Goal: Information Seeking & Learning: Learn about a topic

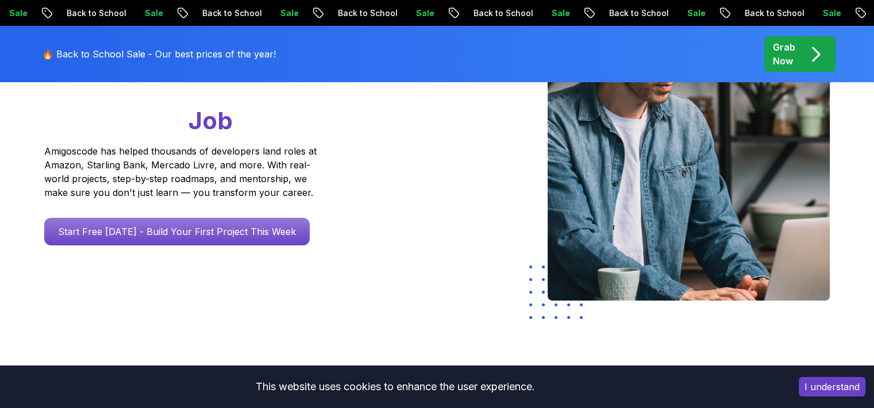
scroll to position [172, 0]
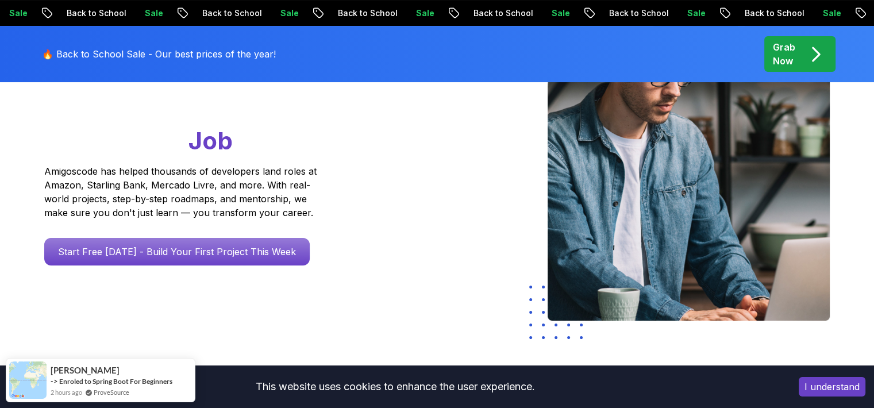
click at [825, 394] on button "I understand" at bounding box center [832, 387] width 67 height 20
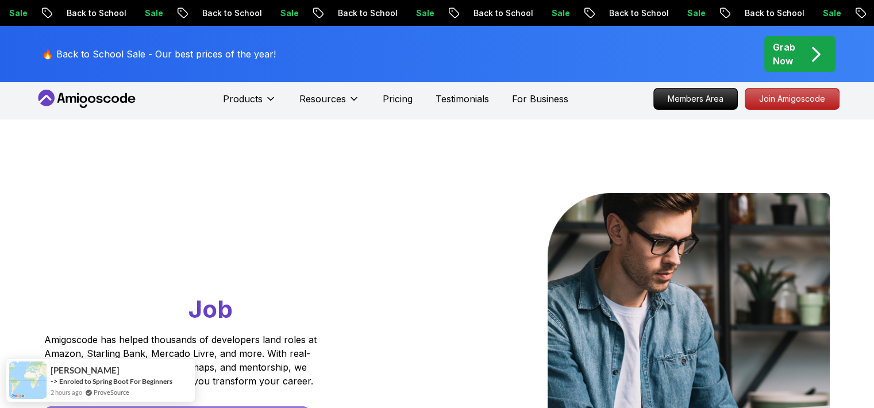
scroll to position [0, 0]
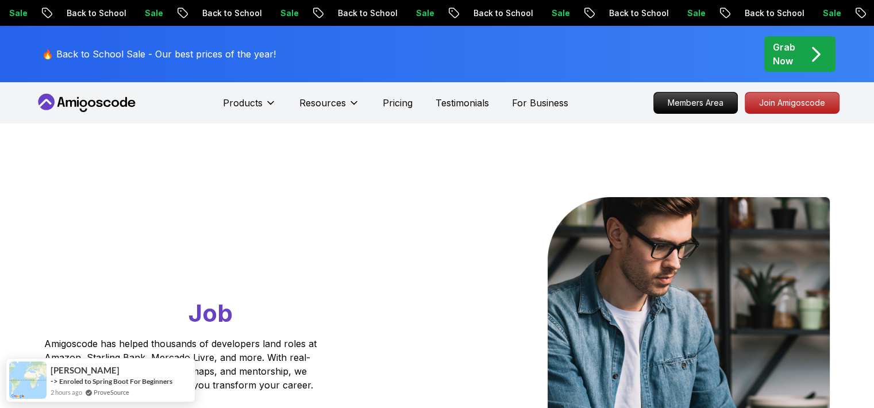
click at [804, 56] on div "Grab Now" at bounding box center [800, 54] width 54 height 28
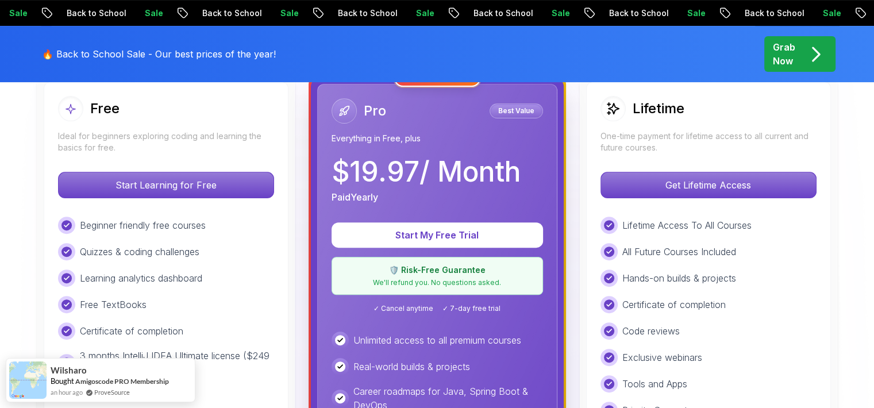
scroll to position [287, 0]
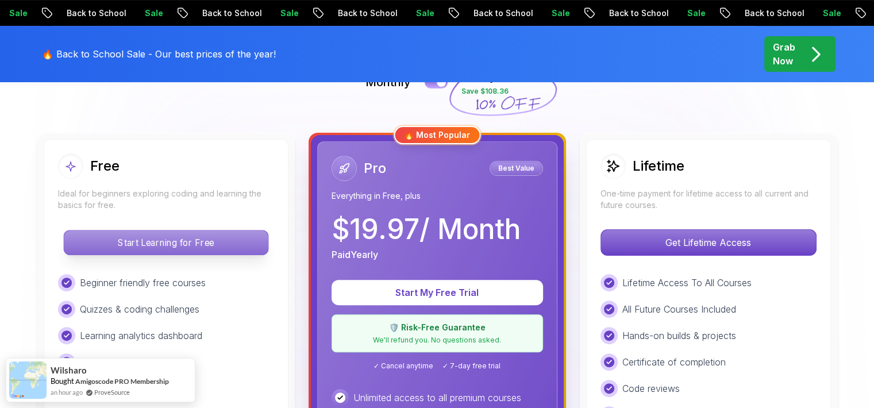
click at [250, 251] on p "Start Learning for Free" at bounding box center [166, 242] width 204 height 24
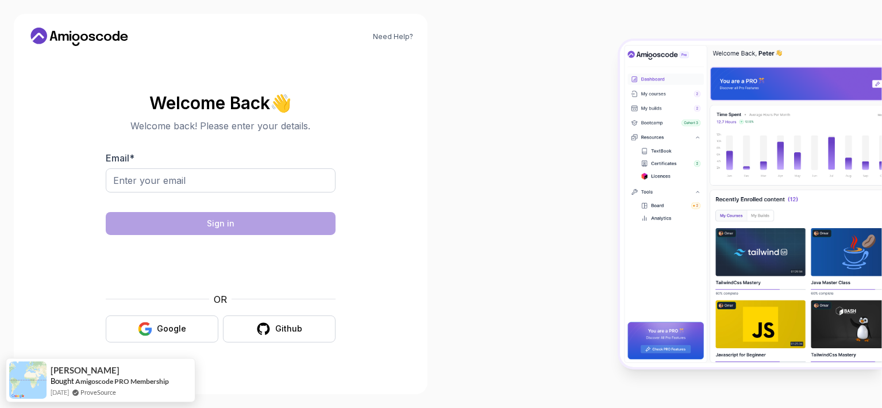
click at [606, 104] on body "Need Help? Welcome Back 👋 Welcome back! Please enter your details. Email * Sign…" at bounding box center [441, 204] width 882 height 408
click at [152, 340] on button "Google" at bounding box center [162, 328] width 113 height 27
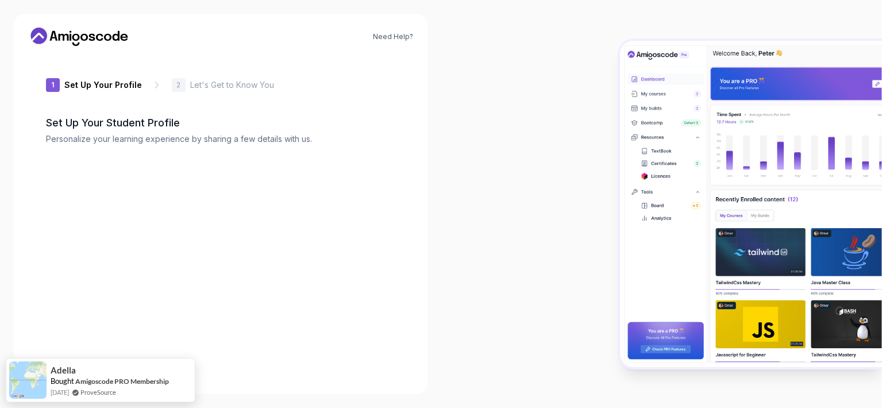
type input "boldmustang2afbf"
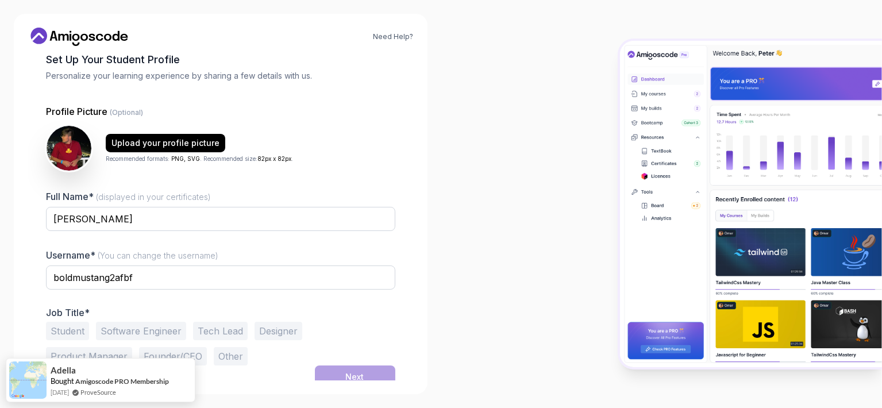
scroll to position [71, 0]
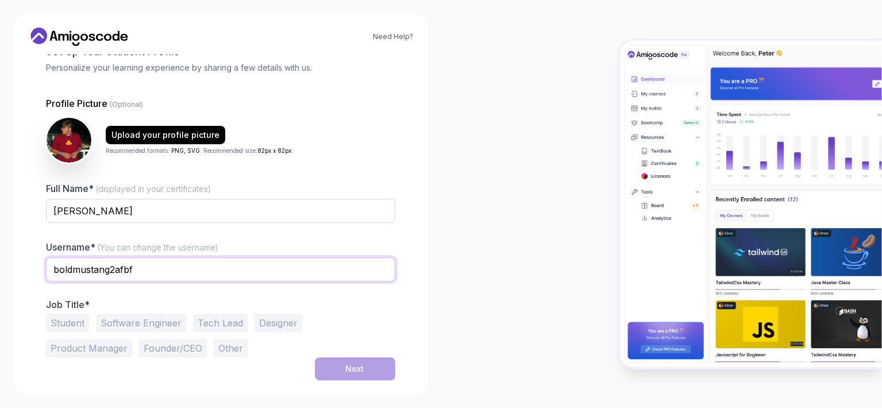
drag, startPoint x: 150, startPoint y: 268, endPoint x: 50, endPoint y: 275, distance: 100.2
click at [50, 275] on input "boldmustang2afbf" at bounding box center [220, 269] width 349 height 24
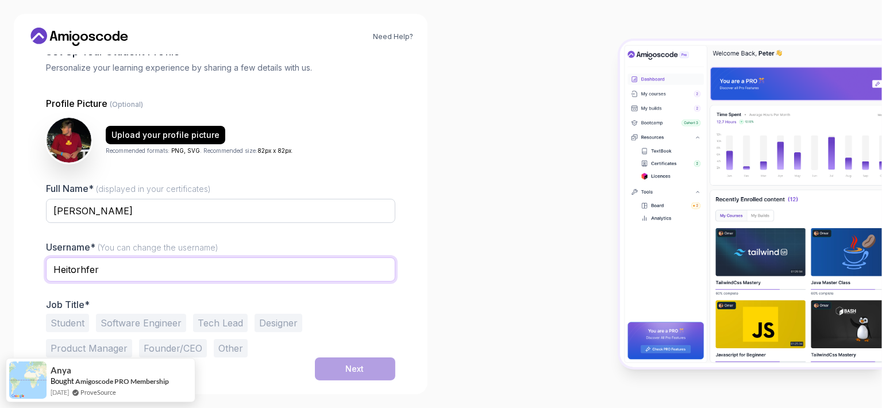
type input "Heitorhfer"
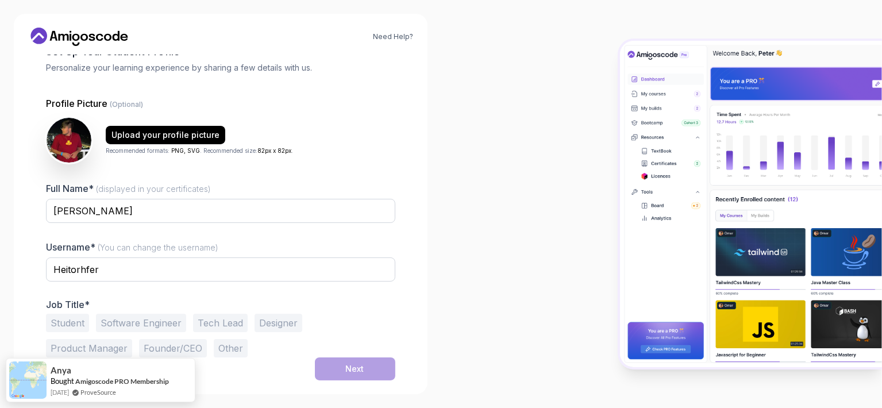
click at [425, 219] on div "Need Help? 1 Set Up Your Profile 1 Set Up Your Profile 2 Let's Get to Know You …" at bounding box center [221, 204] width 414 height 380
click at [82, 326] on button "Student" at bounding box center [67, 323] width 43 height 18
click at [337, 367] on button "Next" at bounding box center [355, 368] width 80 height 23
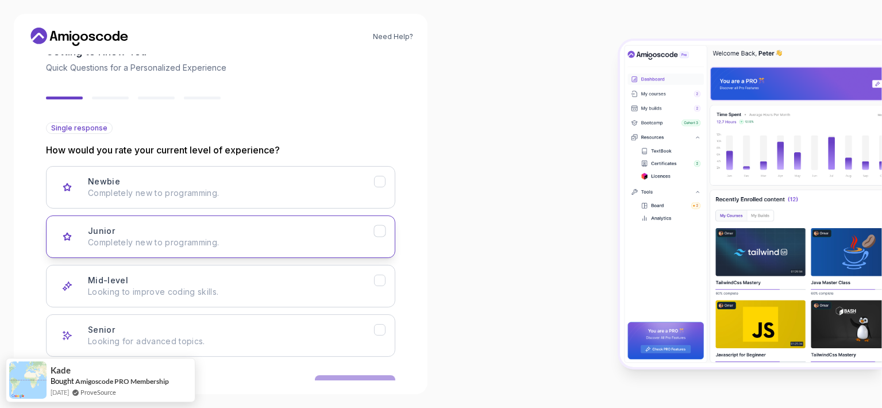
click at [218, 246] on p "Completely new to programming." at bounding box center [231, 242] width 286 height 11
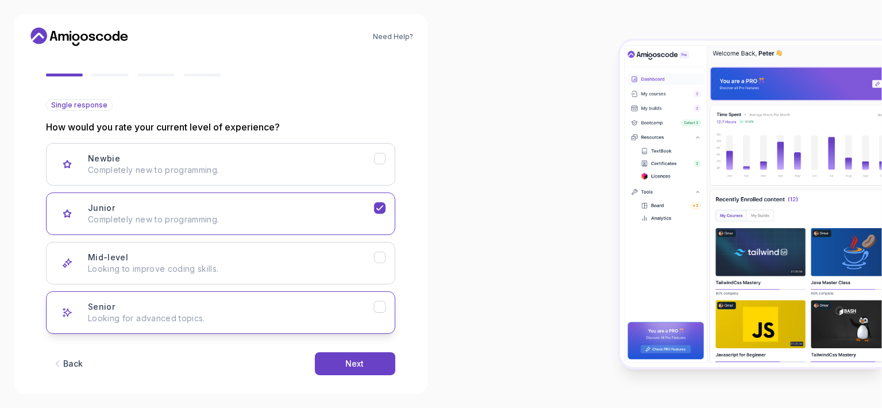
scroll to position [106, 0]
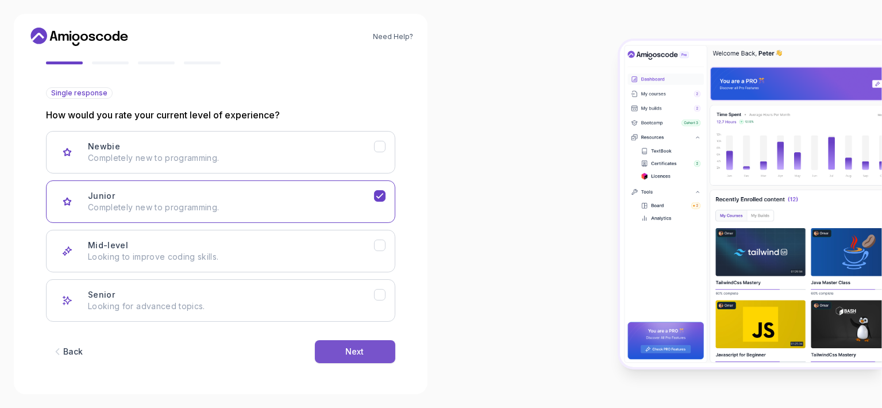
click at [351, 352] on div "Next" at bounding box center [355, 351] width 18 height 11
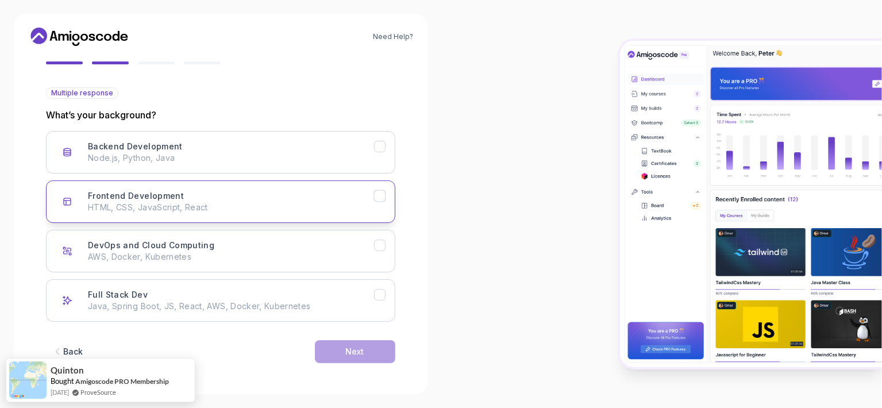
click at [211, 208] on p "HTML, CSS, JavaScript, React" at bounding box center [231, 207] width 286 height 11
click at [383, 196] on icon "Frontend Development" at bounding box center [379, 196] width 11 height 11
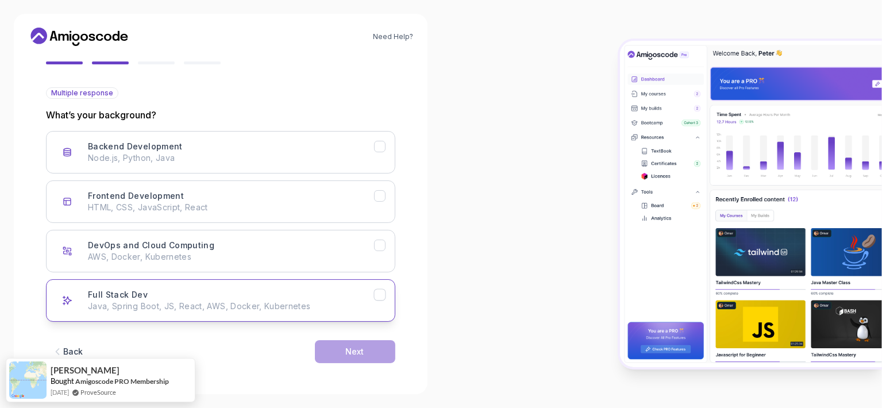
click at [368, 289] on div "Full Stack Dev Java, Spring Boot, JS, React, AWS, Docker, Kubernetes" at bounding box center [231, 300] width 286 height 23
click at [369, 353] on button "Next" at bounding box center [355, 351] width 80 height 23
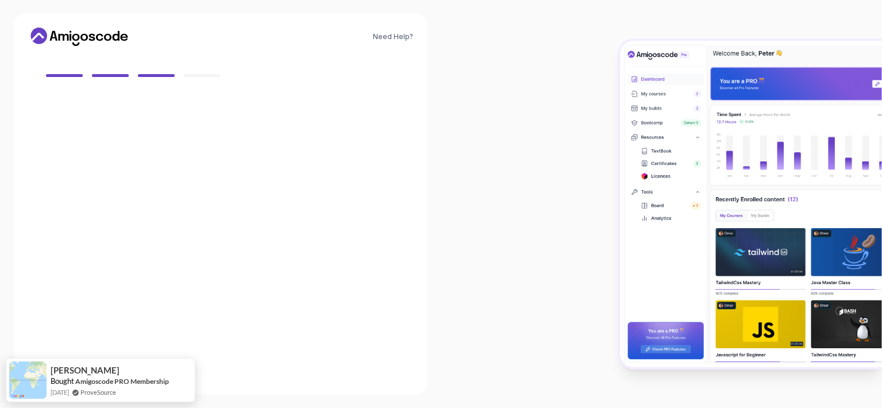
scroll to position [94, 0]
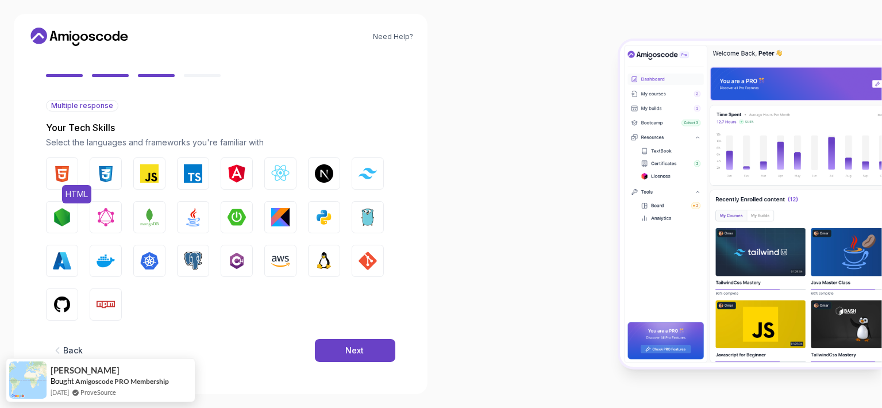
click at [66, 180] on img "button" at bounding box center [62, 173] width 18 height 18
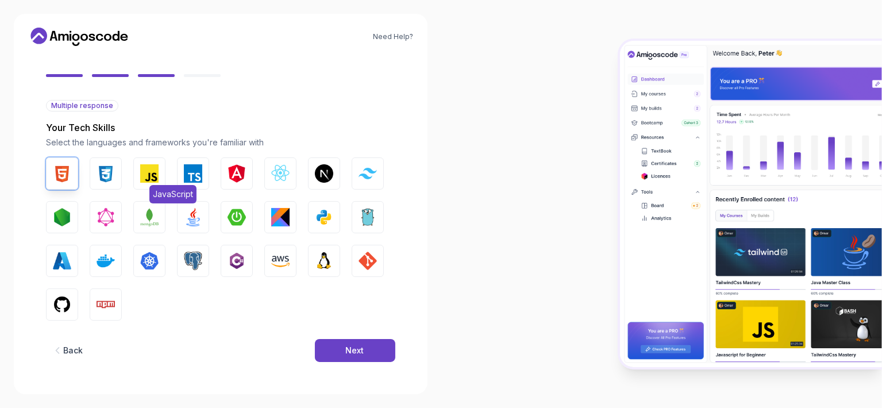
click at [152, 174] on img "button" at bounding box center [149, 173] width 18 height 18
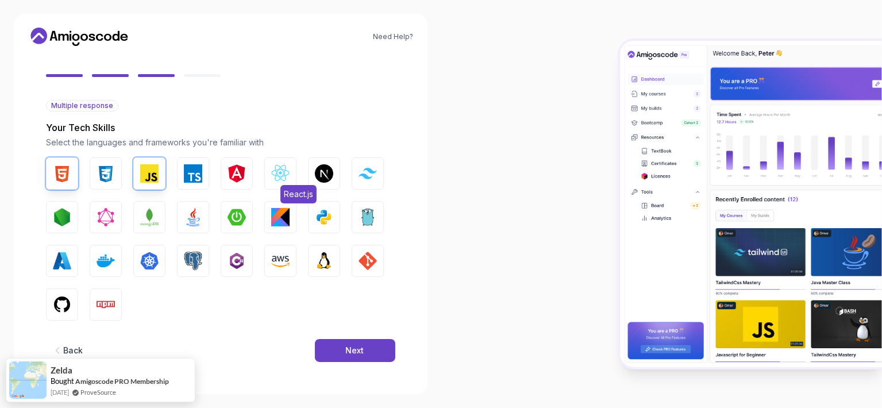
click at [280, 169] on img "button" at bounding box center [280, 173] width 18 height 18
click at [324, 217] on img "button" at bounding box center [324, 217] width 18 height 18
click at [241, 217] on img "button" at bounding box center [237, 217] width 18 height 18
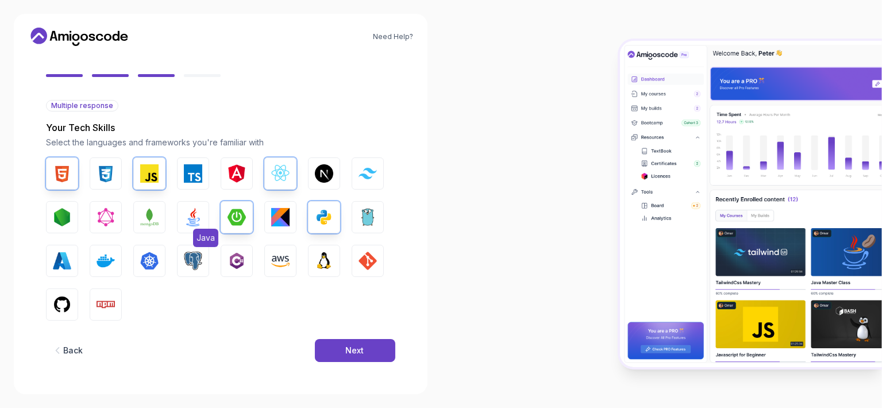
click at [198, 217] on img "button" at bounding box center [193, 217] width 18 height 18
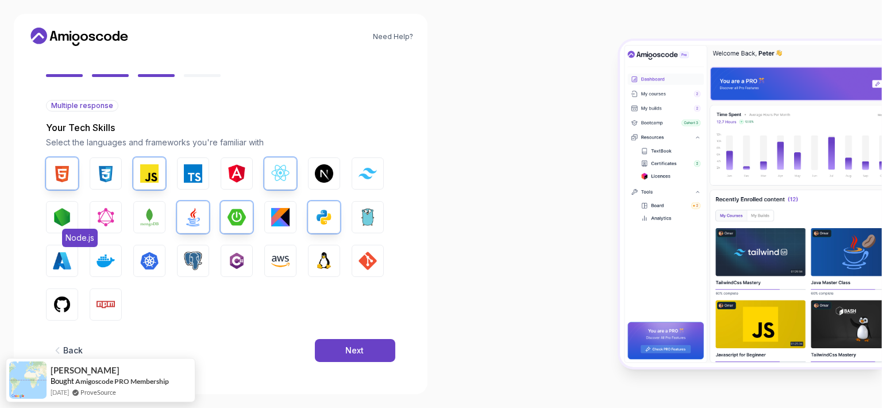
click at [71, 222] on img "button" at bounding box center [62, 217] width 18 height 18
click at [71, 259] on img "button" at bounding box center [62, 261] width 18 height 18
click at [191, 256] on img "button" at bounding box center [193, 261] width 18 height 18
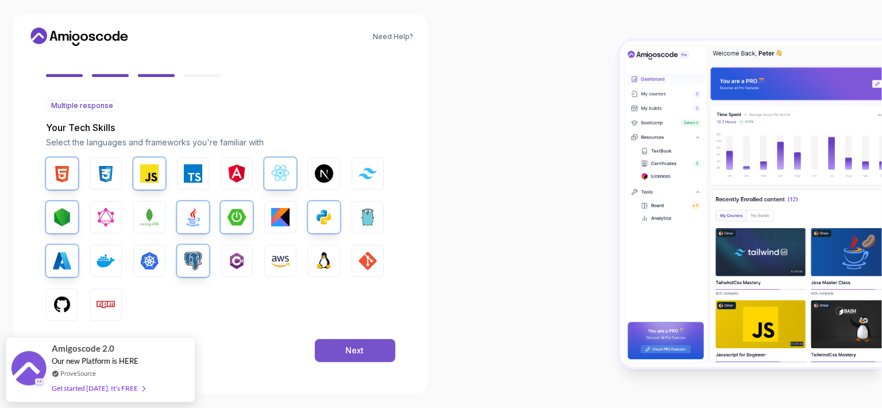
click at [325, 353] on button "Next" at bounding box center [355, 350] width 80 height 23
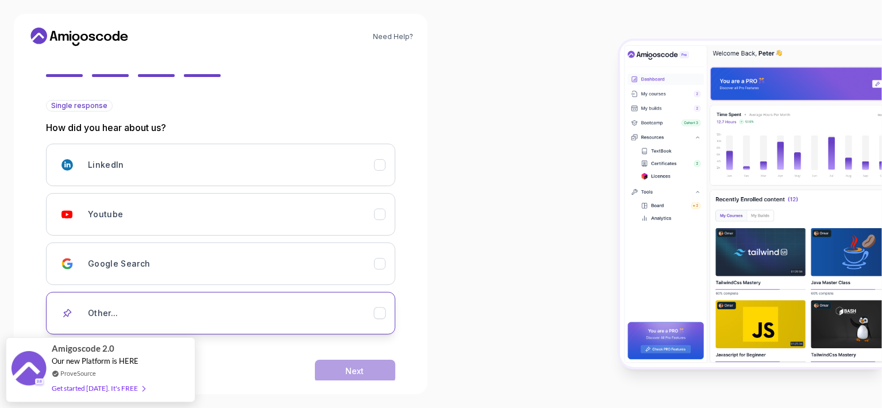
click at [363, 305] on div "Other..." at bounding box center [231, 313] width 286 height 23
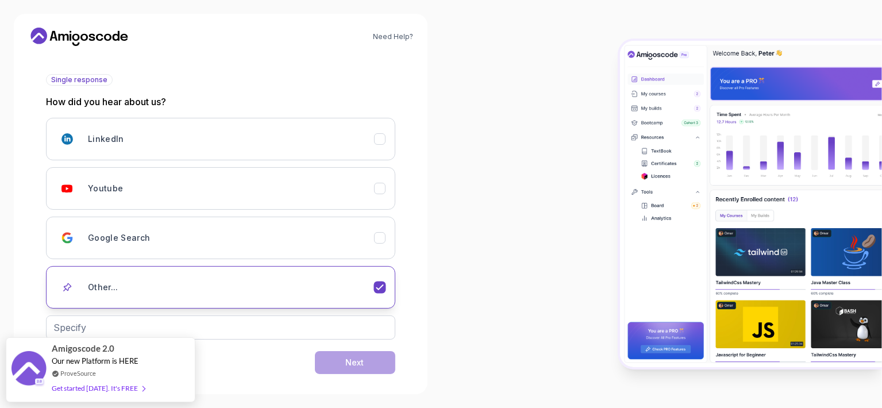
scroll to position [131, 0]
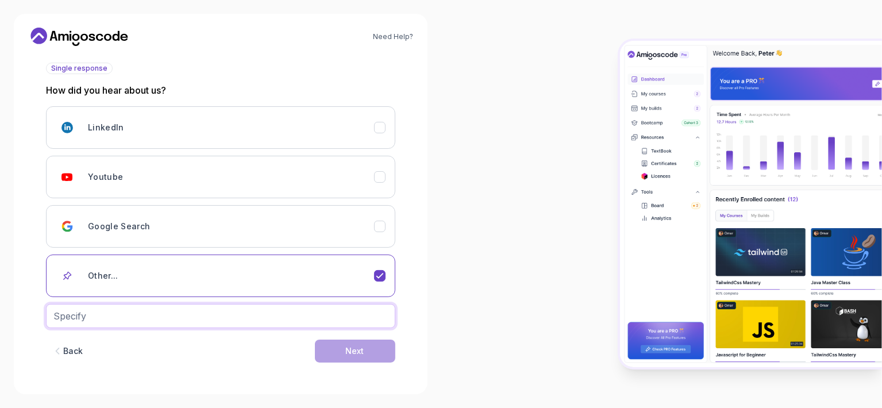
click at [319, 315] on input "text" at bounding box center [220, 316] width 349 height 24
click at [69, 313] on input "Professor" at bounding box center [220, 316] width 349 height 24
type input "Professor"
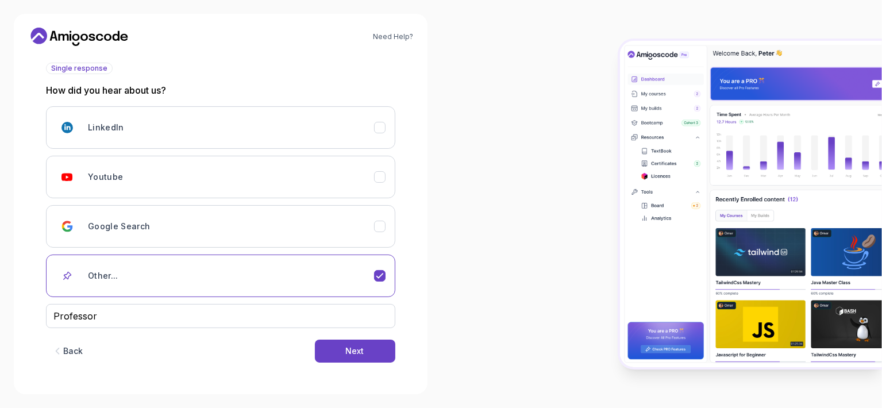
click at [433, 330] on div "Need Help? 2 Let's Get to Know You 1 Set Up Your Profile 2 Let's Get to Know Yo…" at bounding box center [220, 204] width 441 height 408
click at [378, 353] on button "Next" at bounding box center [355, 351] width 80 height 23
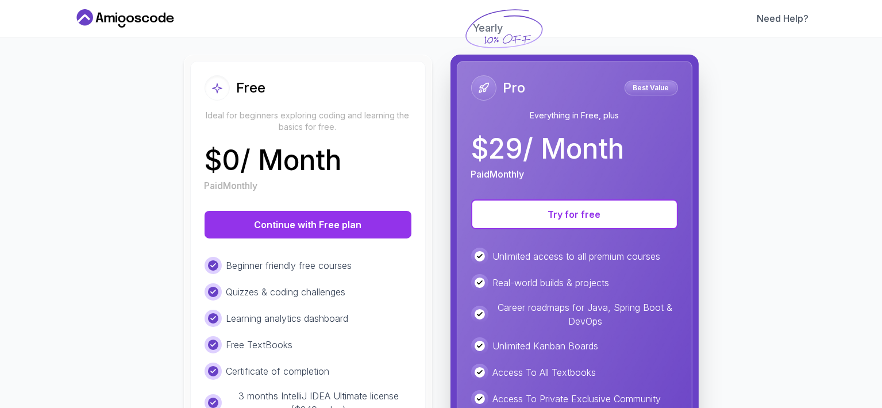
scroll to position [97, 0]
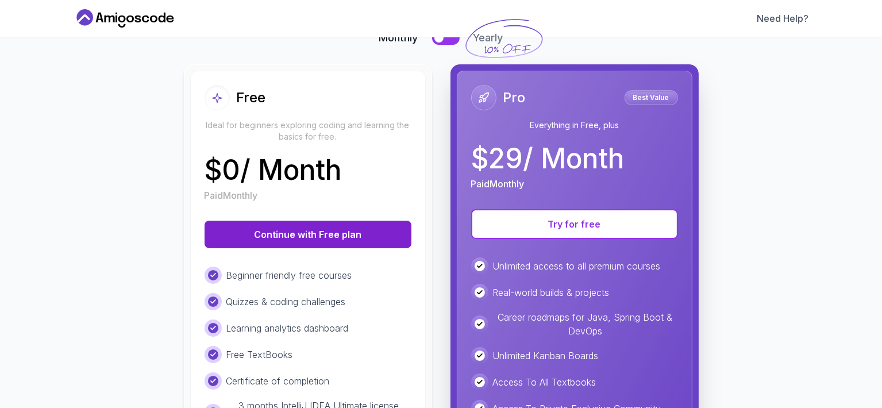
click at [334, 241] on button "Continue with Free plan" at bounding box center [308, 235] width 207 height 28
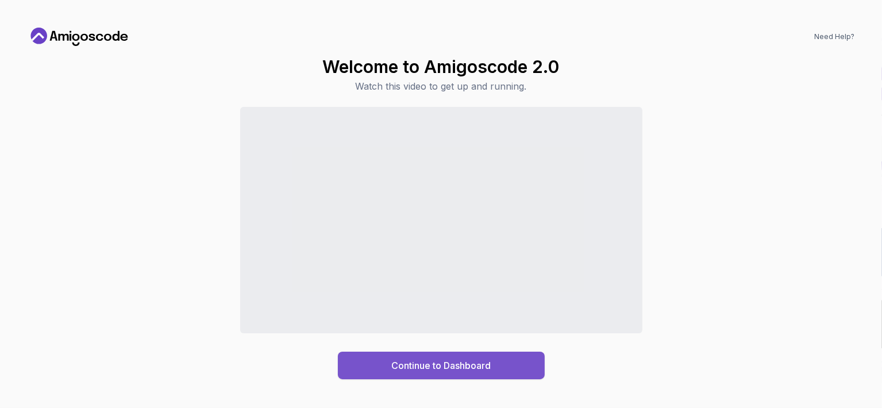
click at [367, 365] on button "Continue to Dashboard" at bounding box center [441, 366] width 207 height 28
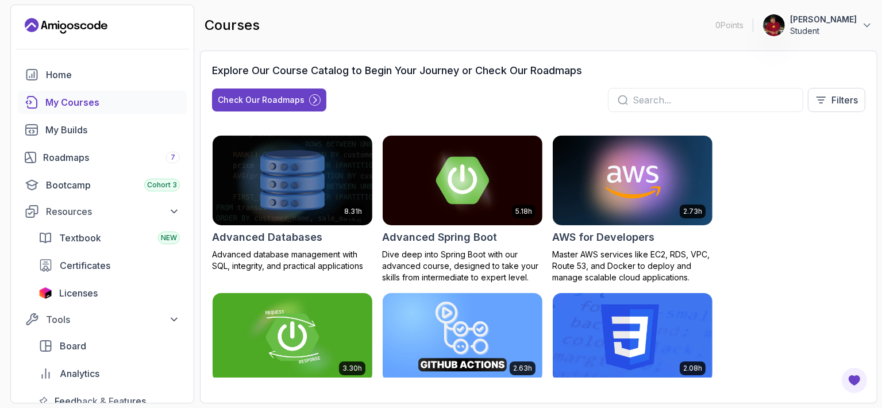
click at [665, 100] on input "text" at bounding box center [713, 100] width 161 height 14
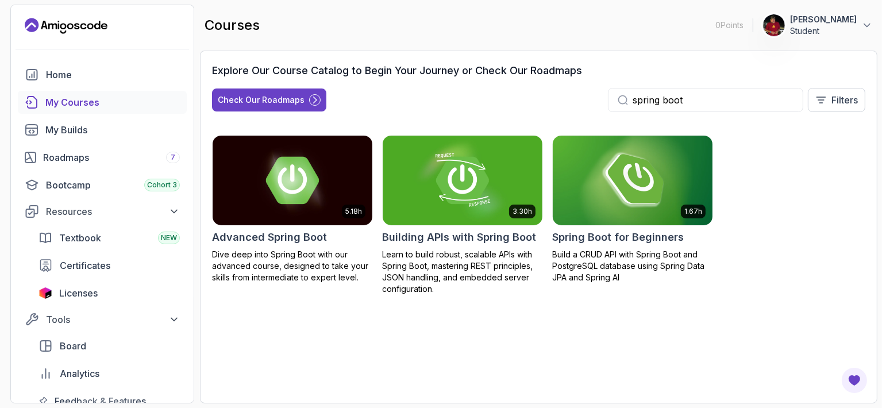
type input "spring boot"
click at [669, 234] on h2 "Spring Boot for Beginners" at bounding box center [618, 237] width 132 height 16
drag, startPoint x: 643, startPoint y: 215, endPoint x: 618, endPoint y: 271, distance: 61.5
click at [618, 271] on p "Build a CRUD API with Spring Boot and PostgreSQL database using Spring Data JPA…" at bounding box center [632, 266] width 161 height 34
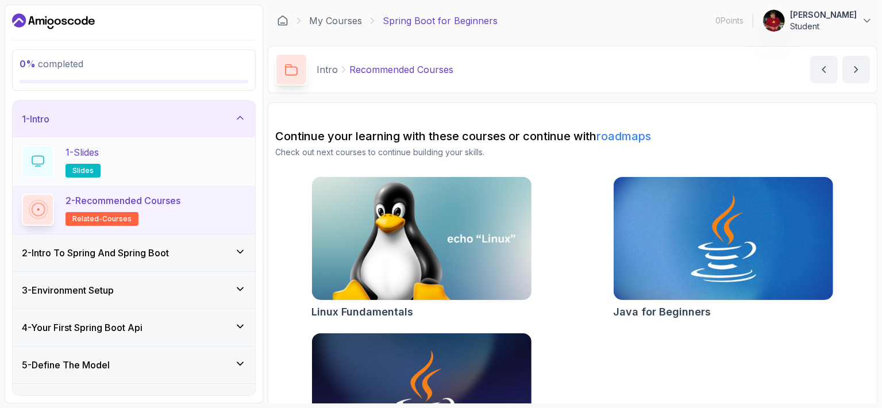
click at [167, 162] on div "1 - Slides slides" at bounding box center [134, 161] width 224 height 32
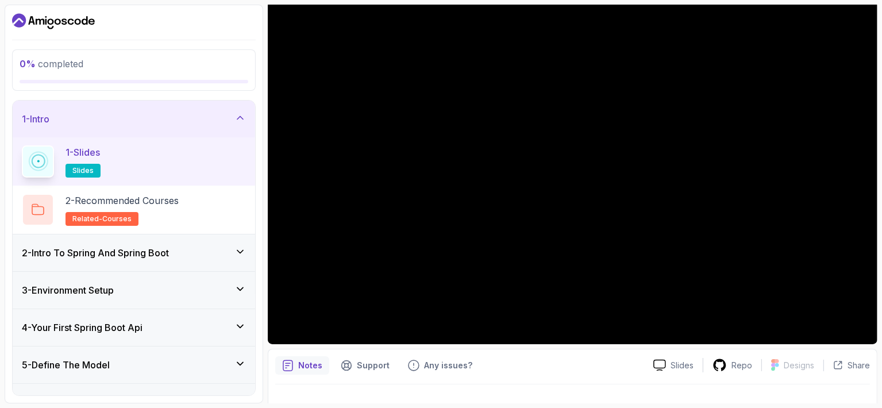
scroll to position [115, 0]
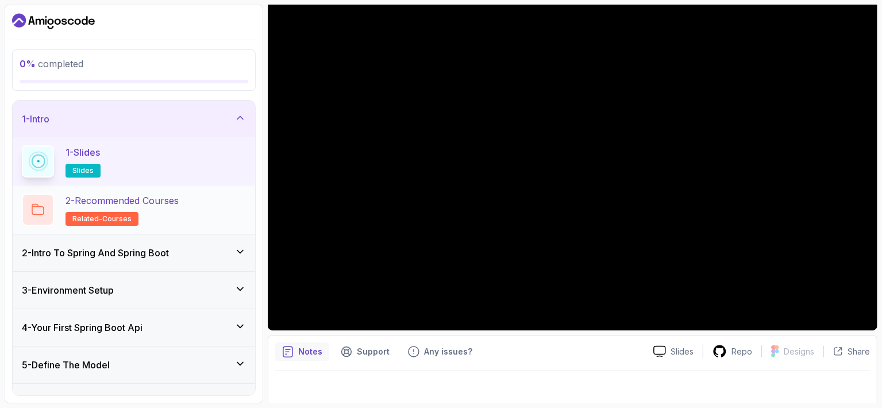
click at [199, 200] on div "2 - Recommended Courses related-courses" at bounding box center [134, 210] width 224 height 32
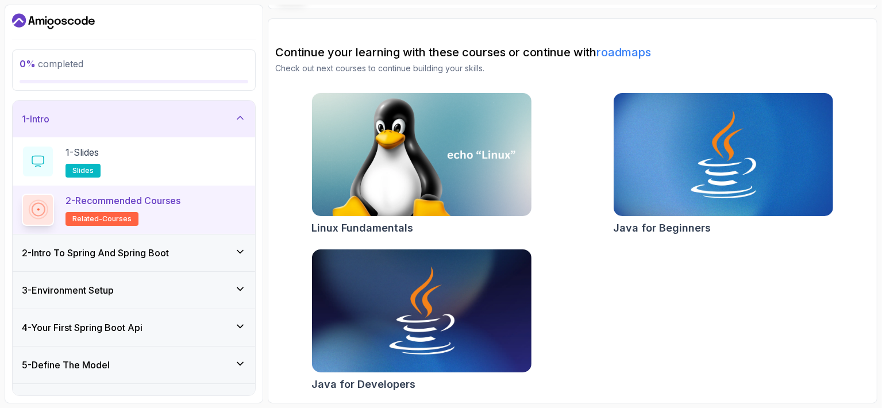
scroll to position [83, 0]
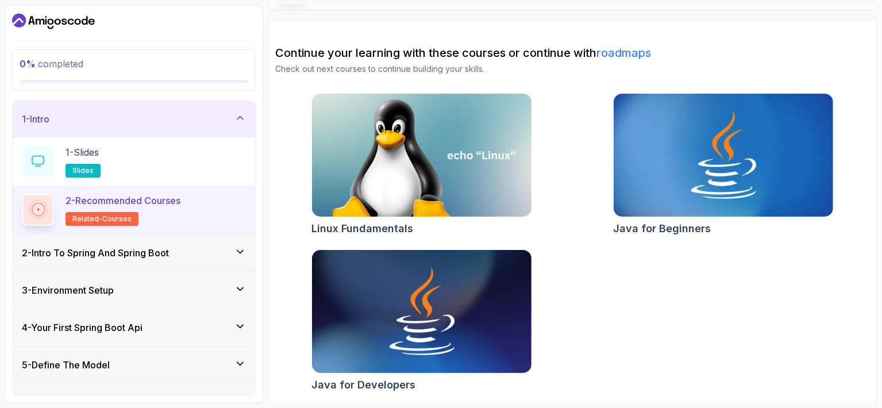
click at [197, 248] on div "2 - Intro To Spring And Spring Boot" at bounding box center [134, 253] width 224 height 14
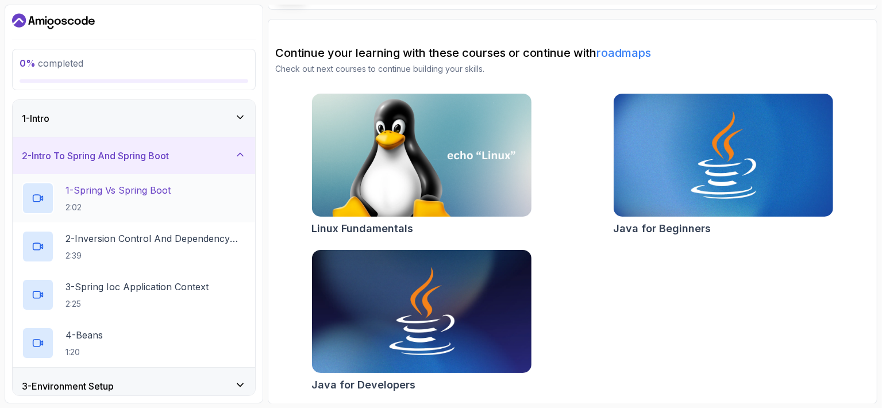
click at [189, 199] on div "1 - Spring Vs Spring Boot 2:02" at bounding box center [134, 198] width 224 height 32
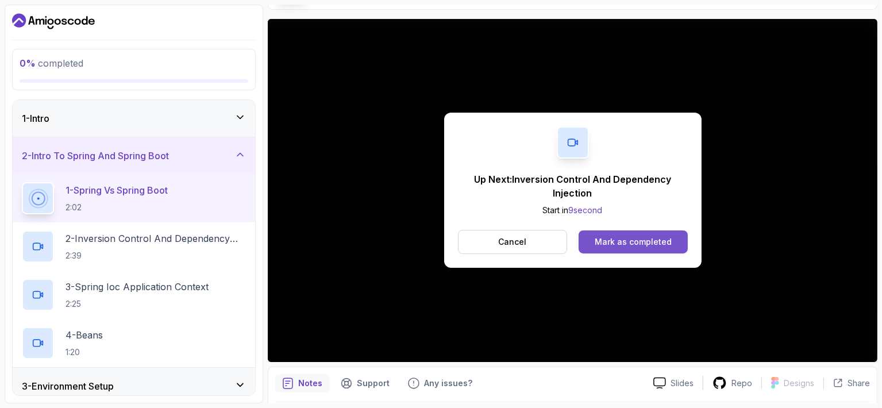
click at [656, 245] on div "Mark as completed" at bounding box center [633, 241] width 77 height 11
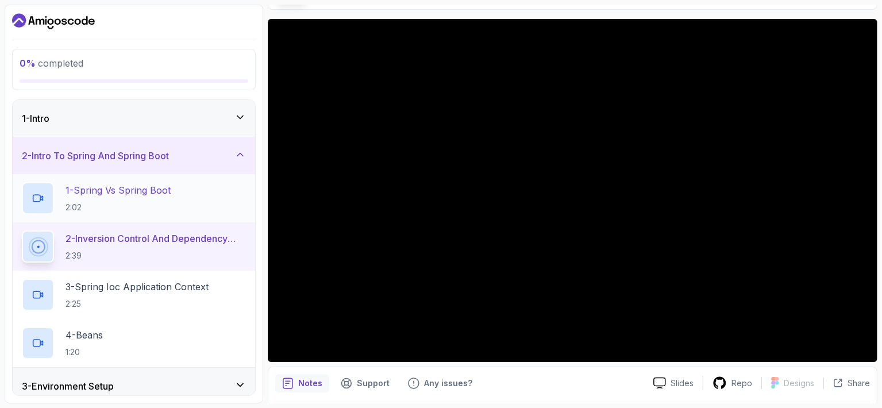
click at [195, 199] on div "1 - Spring Vs Spring Boot 2:02" at bounding box center [134, 198] width 224 height 32
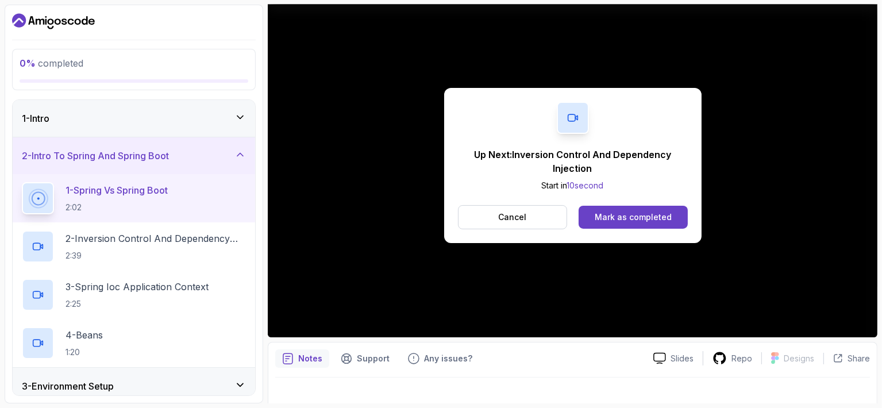
scroll to position [121, 0]
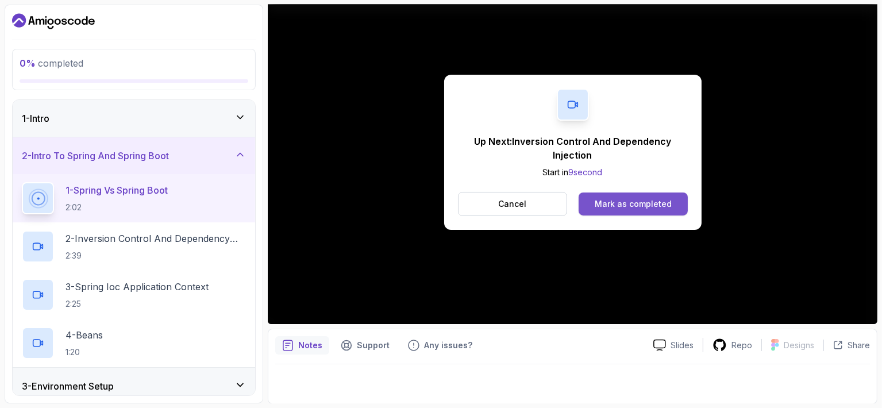
click at [636, 203] on div "Mark as completed" at bounding box center [633, 203] width 77 height 11
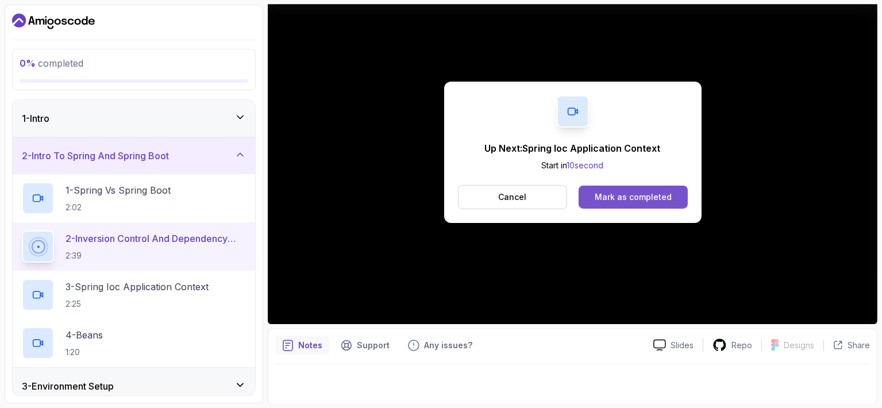
click at [628, 197] on div "Mark as completed" at bounding box center [633, 196] width 77 height 11
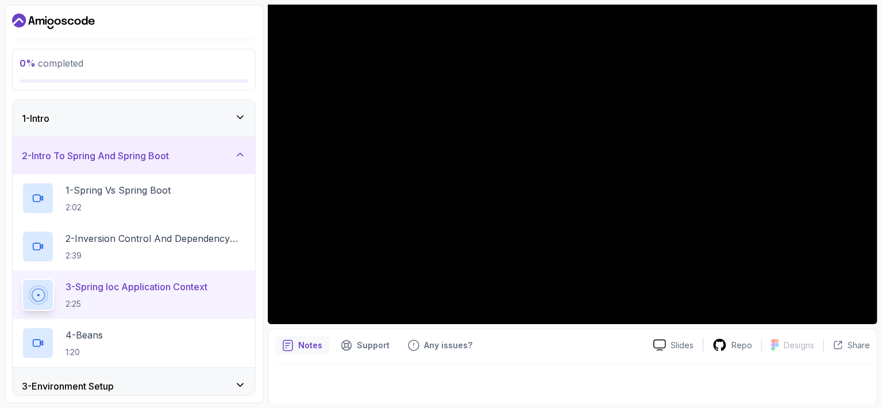
drag, startPoint x: 213, startPoint y: 180, endPoint x: 282, endPoint y: 397, distance: 226.8
click at [282, 397] on div "Notes Support Any issues? Slides Repo Designs Design not available Share" at bounding box center [573, 366] width 610 height 75
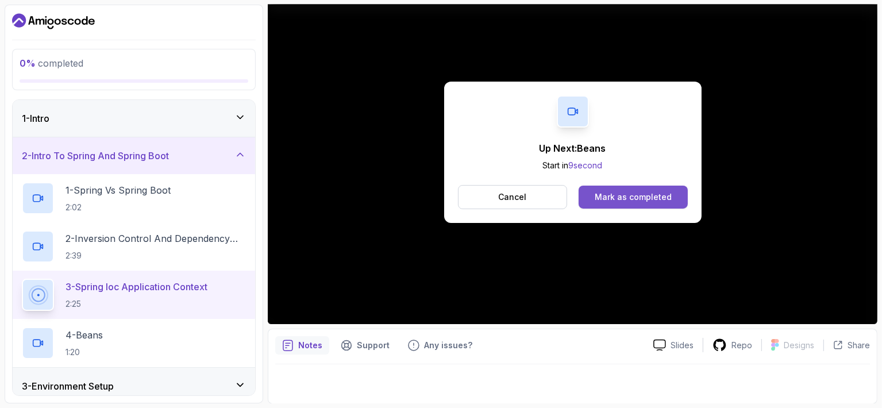
click at [660, 198] on div "Mark as completed" at bounding box center [633, 196] width 77 height 11
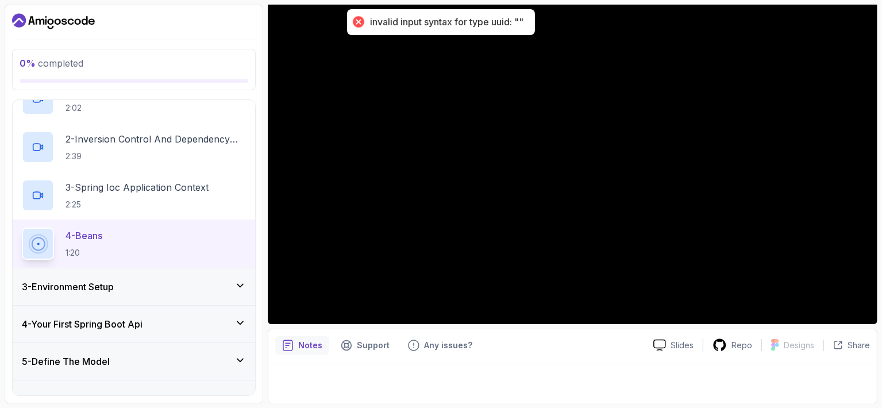
scroll to position [115, 0]
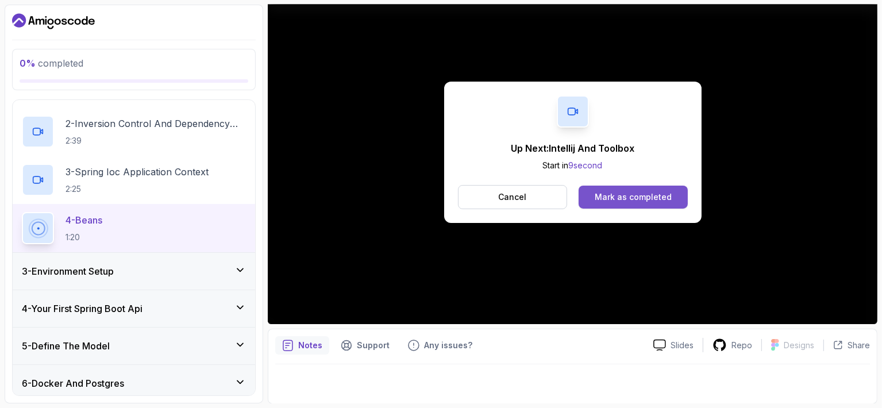
click at [648, 198] on div "Mark as completed" at bounding box center [633, 196] width 77 height 11
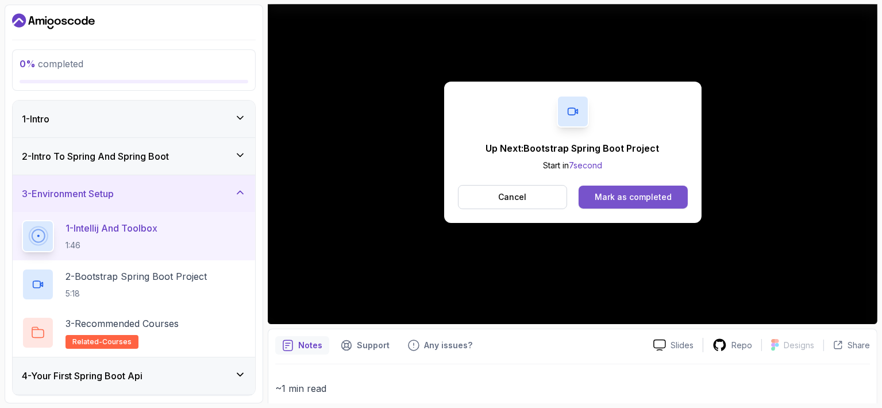
click at [597, 193] on div "Mark as completed" at bounding box center [633, 196] width 77 height 11
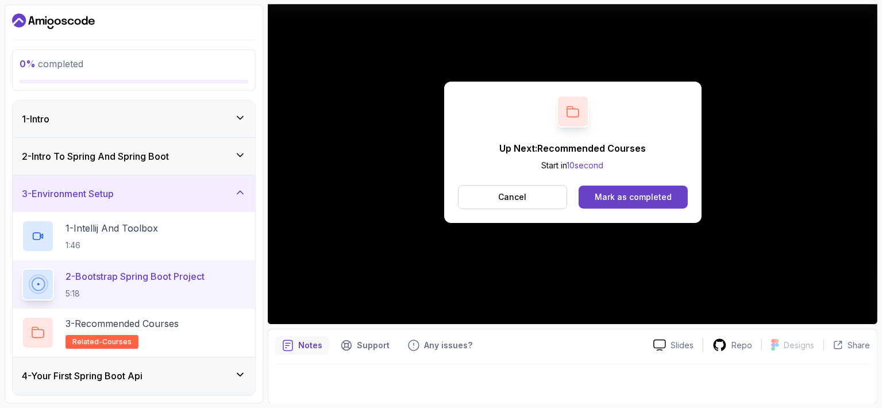
click at [614, 210] on div "Up Next: Recommended Courses Start in 10 second Cancel Mark as completed" at bounding box center [572, 152] width 257 height 141
click at [633, 197] on div "Mark as completed" at bounding box center [633, 196] width 77 height 11
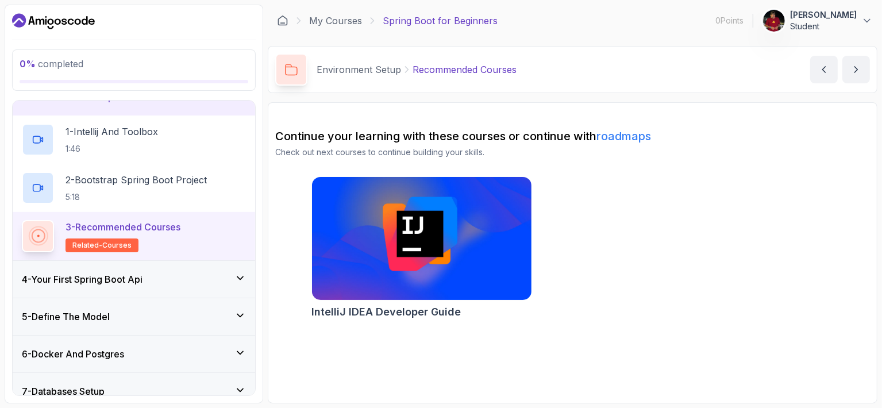
scroll to position [115, 0]
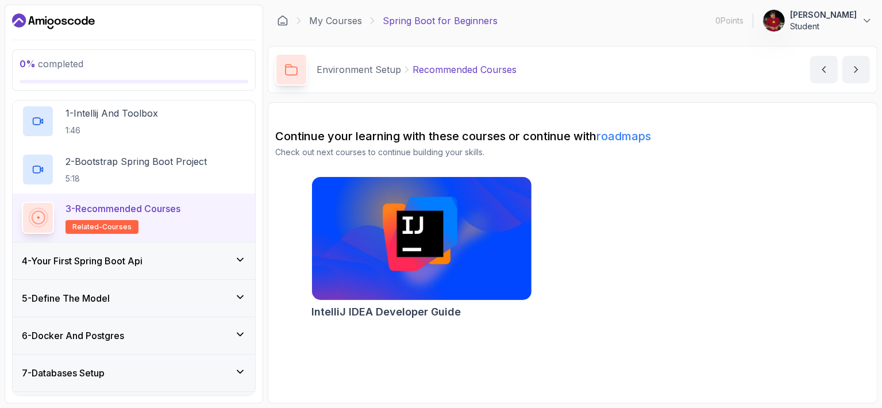
click at [215, 260] on div "4 - Your First Spring Boot Api" at bounding box center [134, 261] width 224 height 14
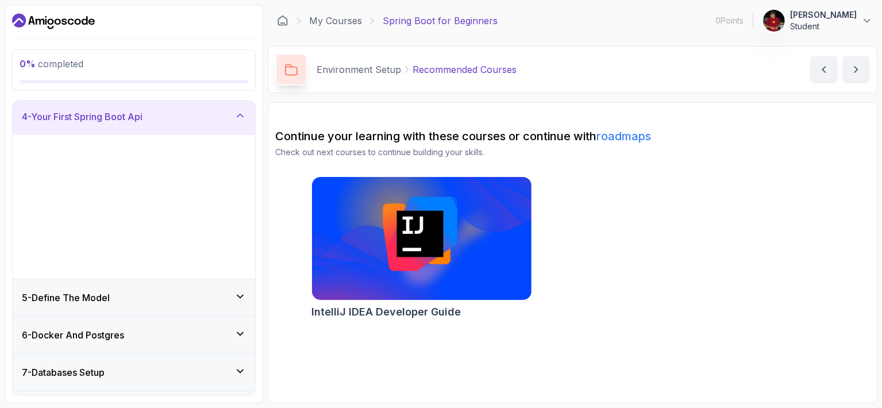
scroll to position [113, 0]
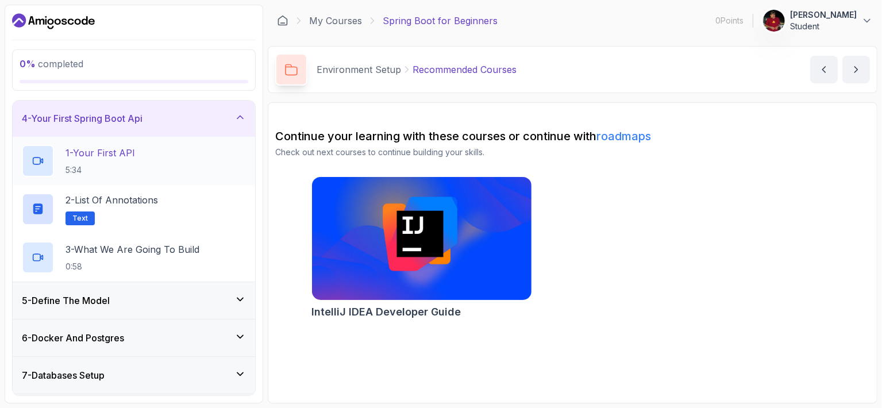
click at [195, 171] on div "1 - Your First API 5:34" at bounding box center [134, 161] width 224 height 32
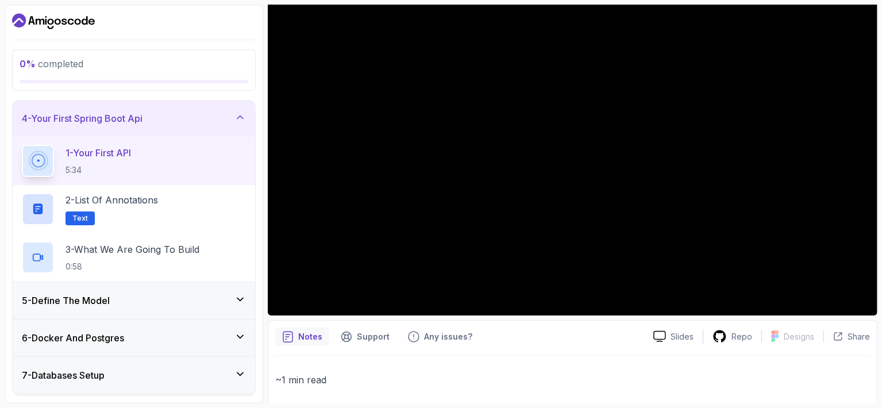
scroll to position [110, 0]
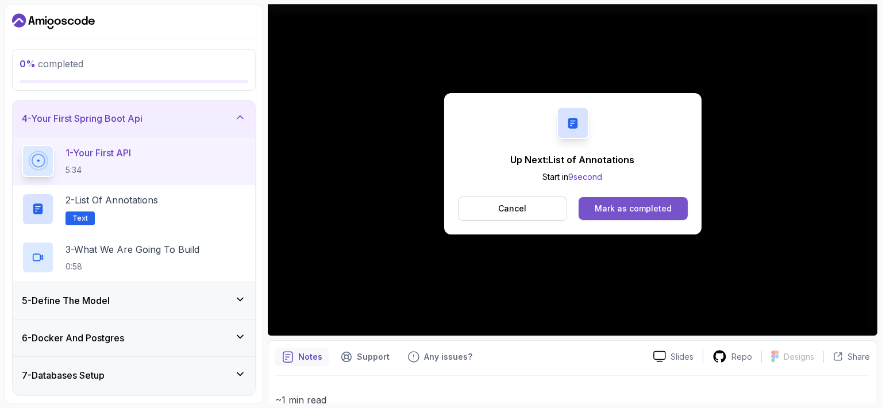
click at [632, 205] on div "Mark as completed" at bounding box center [633, 208] width 77 height 11
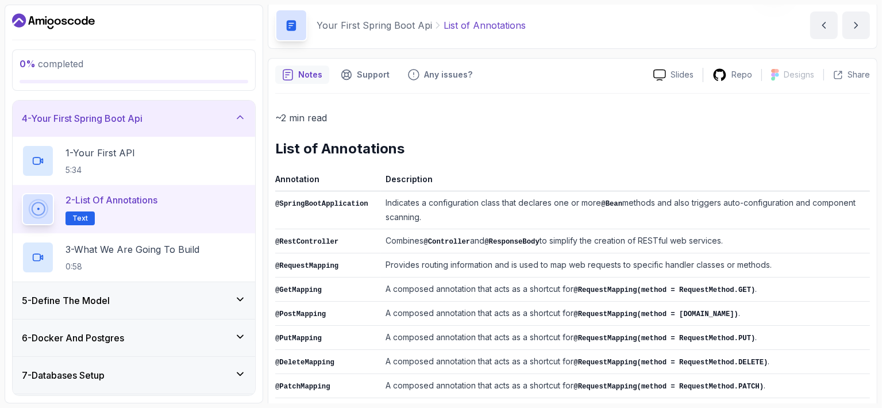
scroll to position [230, 0]
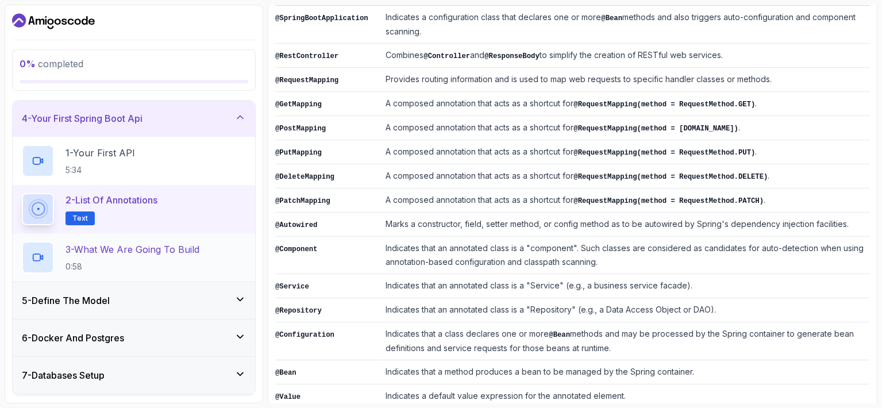
click at [179, 247] on p "3 - What We Are Going To Build" at bounding box center [133, 250] width 134 height 14
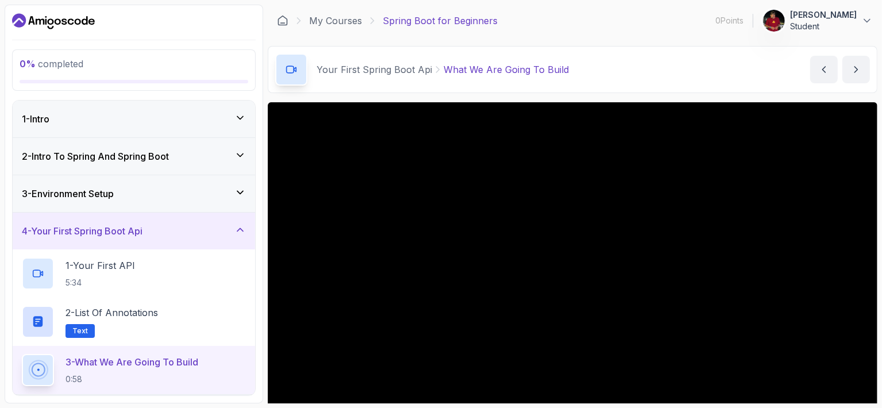
click at [61, 66] on span "0 % completed" at bounding box center [52, 63] width 64 height 11
click at [130, 149] on h3 "2 - Intro To Spring And Spring Boot" at bounding box center [95, 156] width 147 height 14
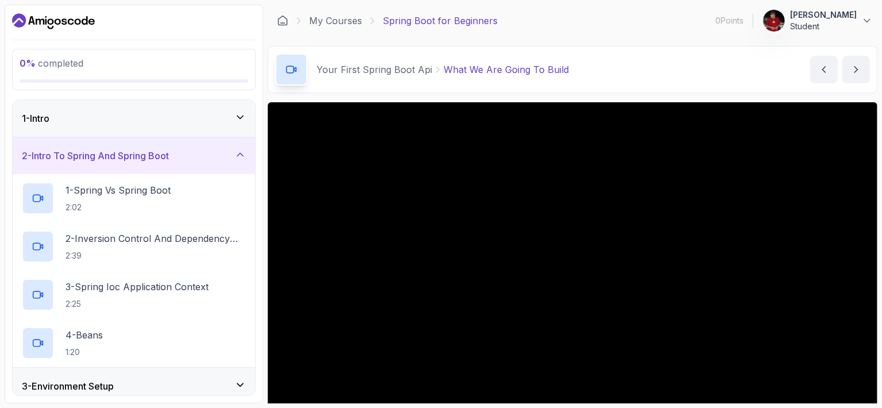
click at [110, 60] on p "0 % completed" at bounding box center [134, 63] width 229 height 14
click at [863, 17] on icon at bounding box center [866, 20] width 11 height 11
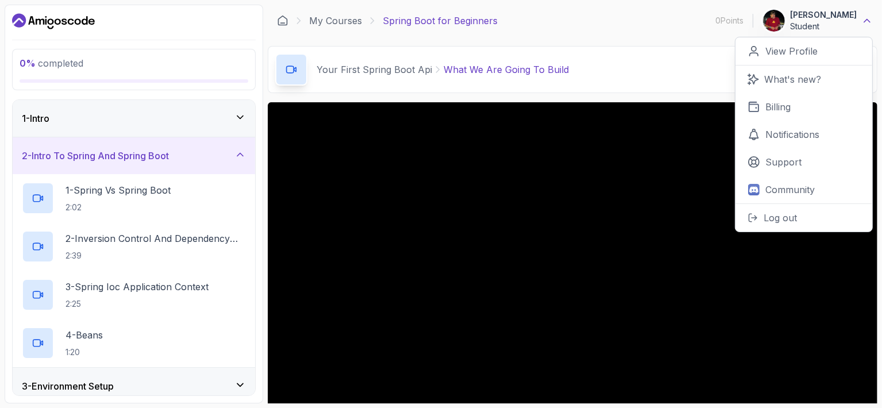
click at [863, 17] on icon at bounding box center [866, 20] width 11 height 11
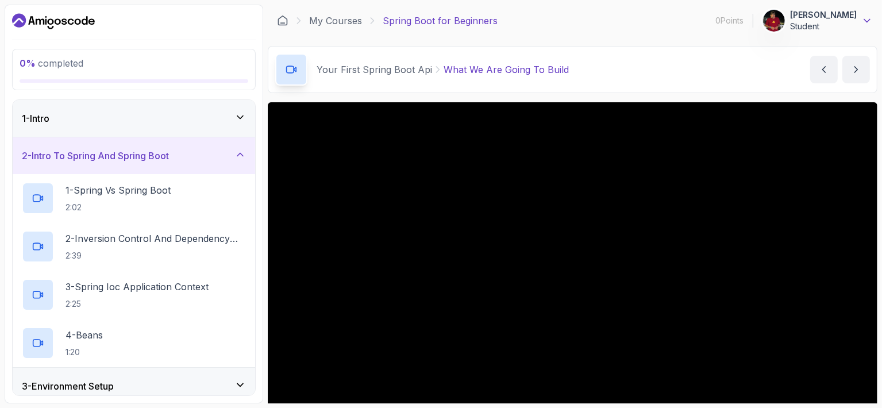
click at [863, 17] on icon at bounding box center [866, 20] width 11 height 11
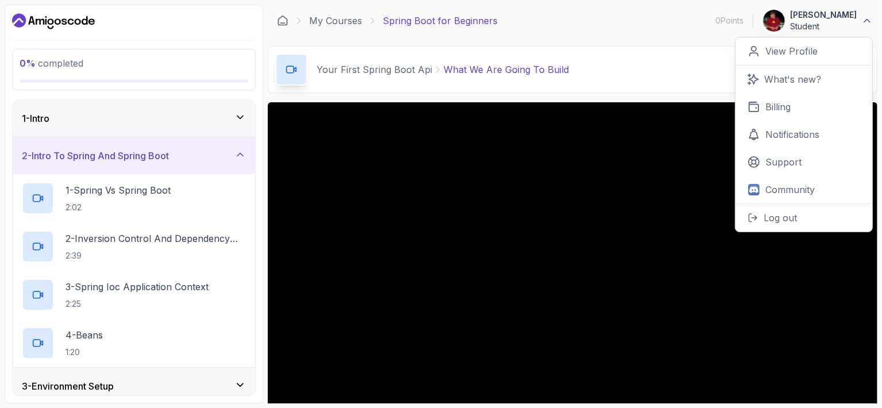
click at [863, 17] on icon at bounding box center [866, 20] width 11 height 11
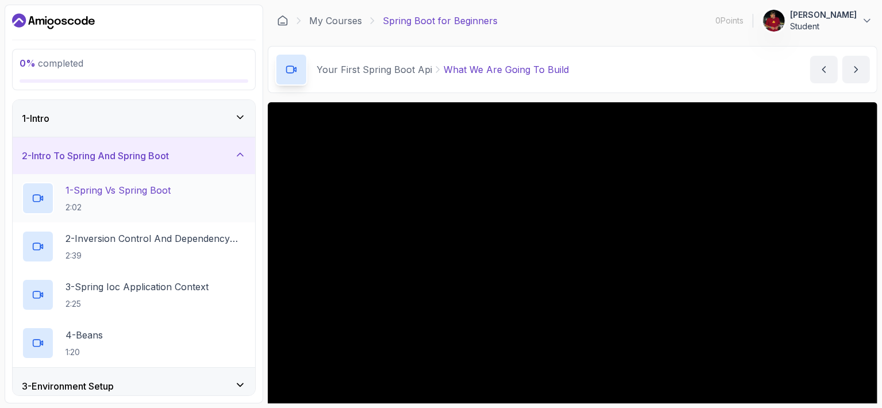
click at [194, 199] on div "1 - Spring Vs Spring Boot 2:02" at bounding box center [134, 198] width 224 height 32
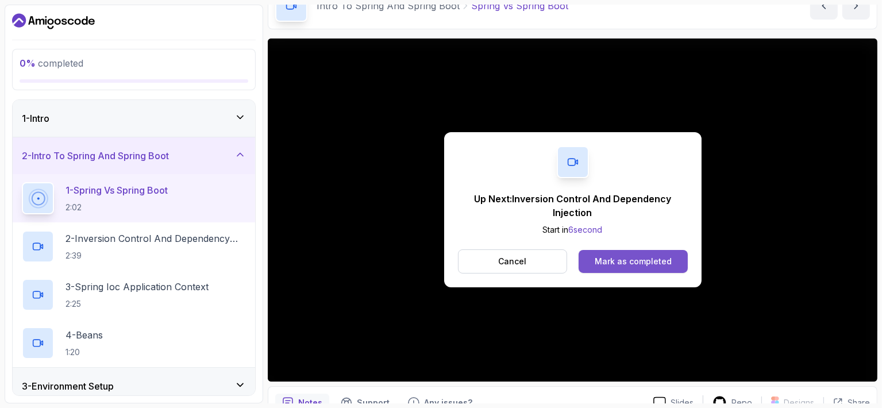
click at [609, 265] on div "Mark as completed" at bounding box center [633, 261] width 77 height 11
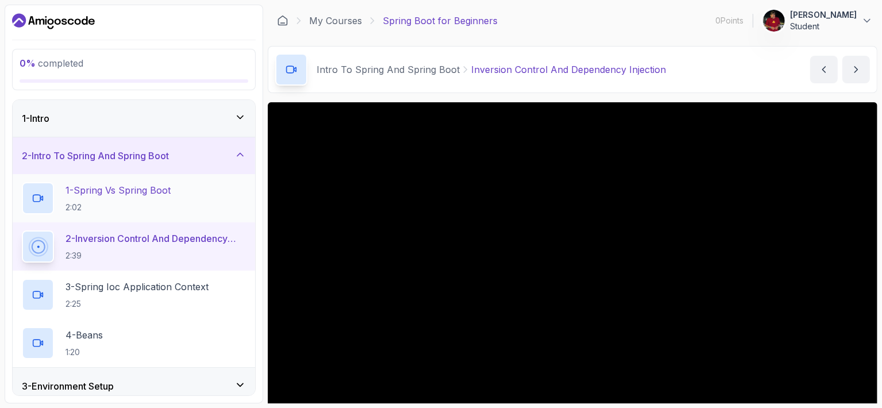
click at [153, 197] on h2 "1 - Spring Vs Spring Boot 2:02" at bounding box center [118, 198] width 105 height 30
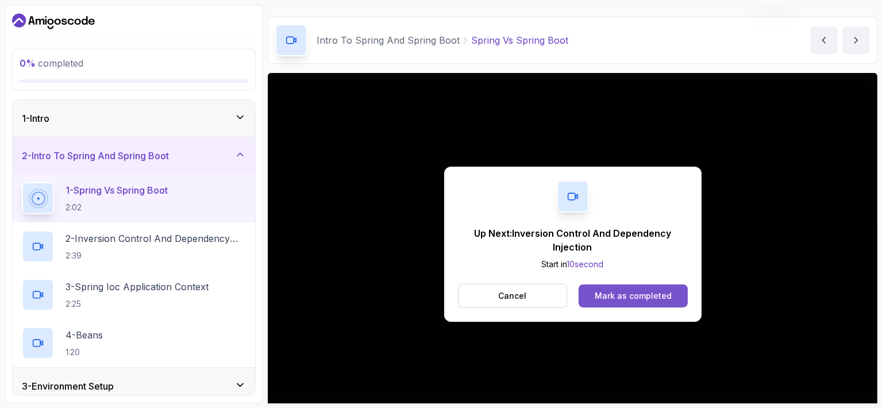
scroll to position [57, 0]
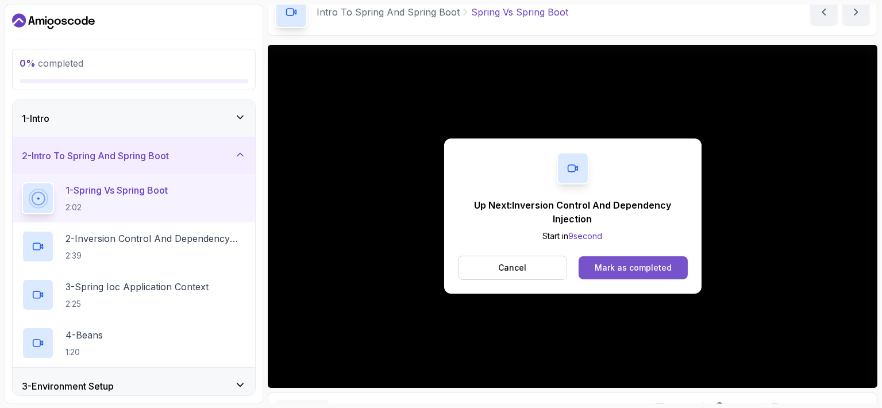
click at [622, 263] on div "Mark as completed" at bounding box center [633, 267] width 77 height 11
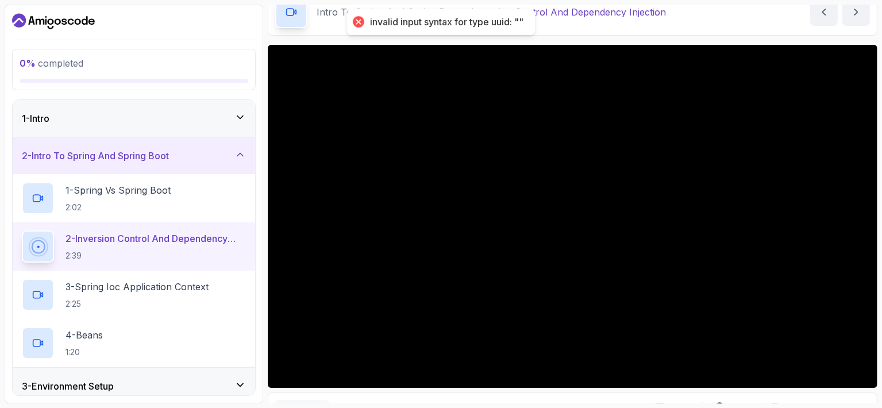
click at [519, 24] on div "invalid input syntax for type uuid: """ at bounding box center [446, 22] width 153 height 12
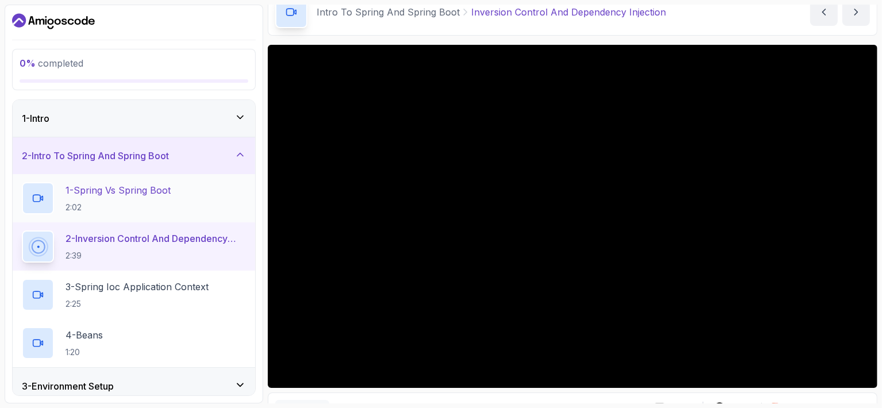
click at [201, 210] on div "1 - Spring Vs Spring Boot 2:02" at bounding box center [134, 198] width 224 height 32
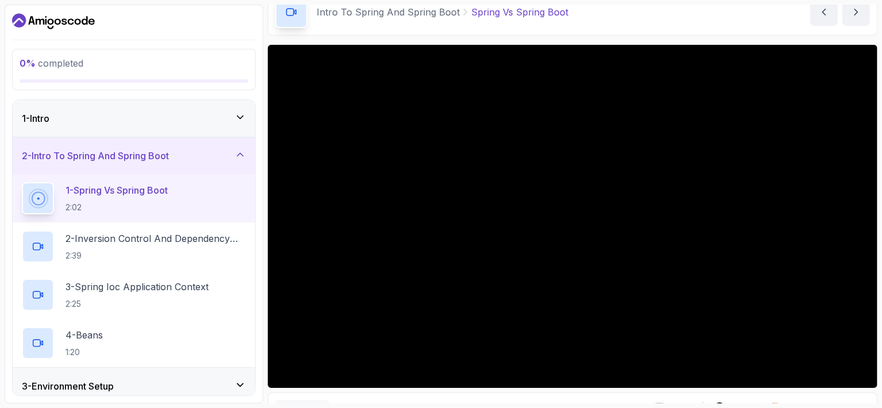
click at [188, 114] on div "1 - Intro" at bounding box center [134, 118] width 224 height 14
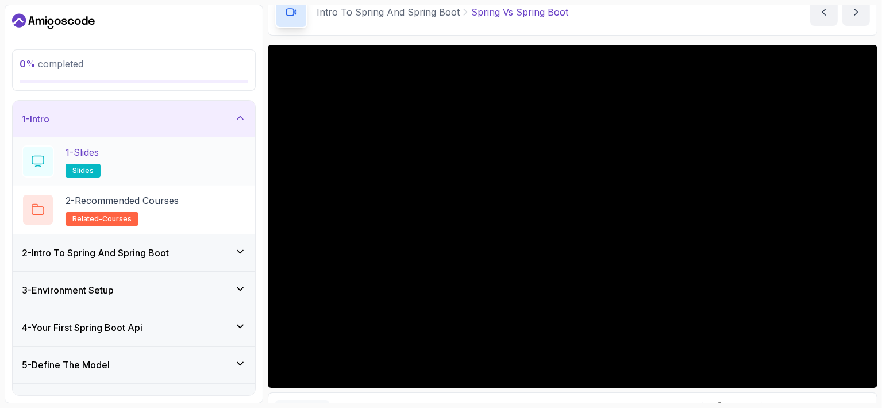
click at [187, 152] on div "1 - Slides slides" at bounding box center [134, 161] width 224 height 32
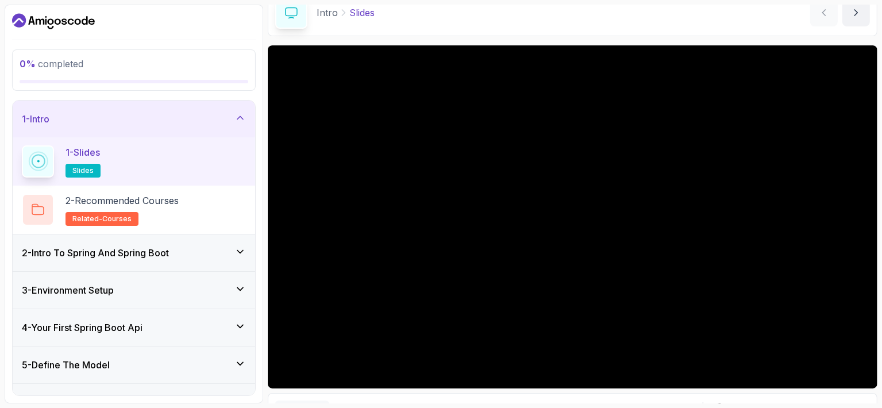
scroll to position [121, 0]
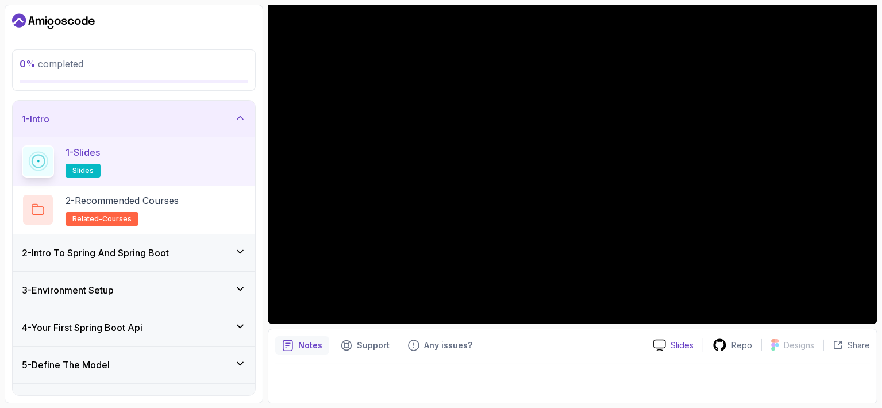
click at [664, 343] on icon at bounding box center [659, 345] width 13 height 12
click at [127, 60] on p "0 % completed" at bounding box center [134, 64] width 229 height 14
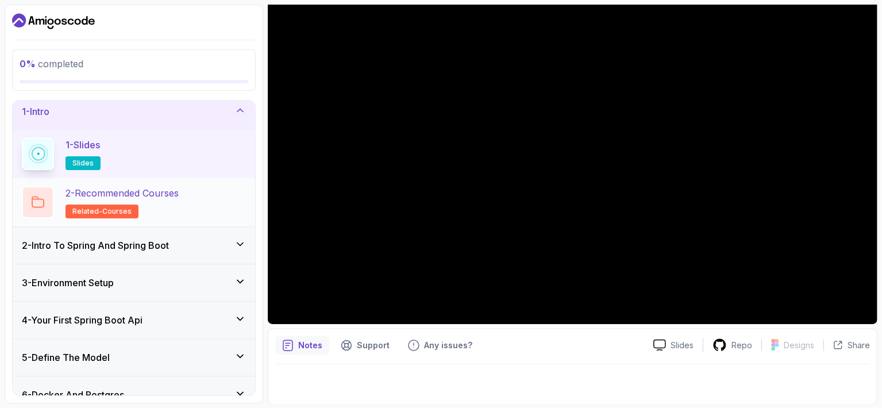
scroll to position [0, 0]
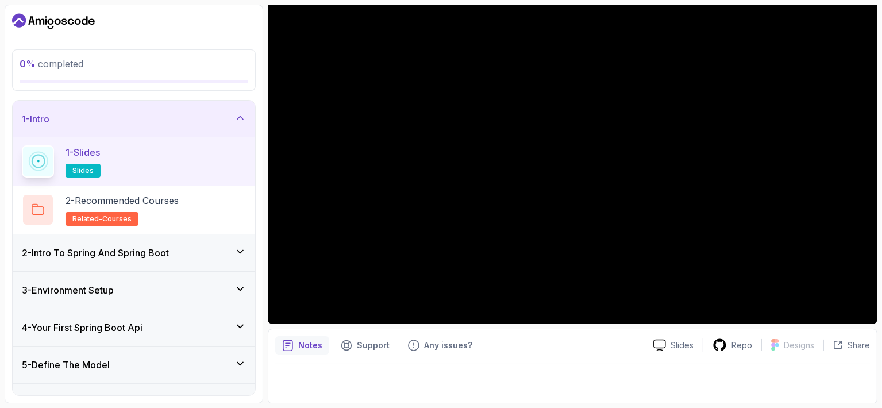
click at [201, 125] on div "1 - Intro" at bounding box center [134, 119] width 243 height 37
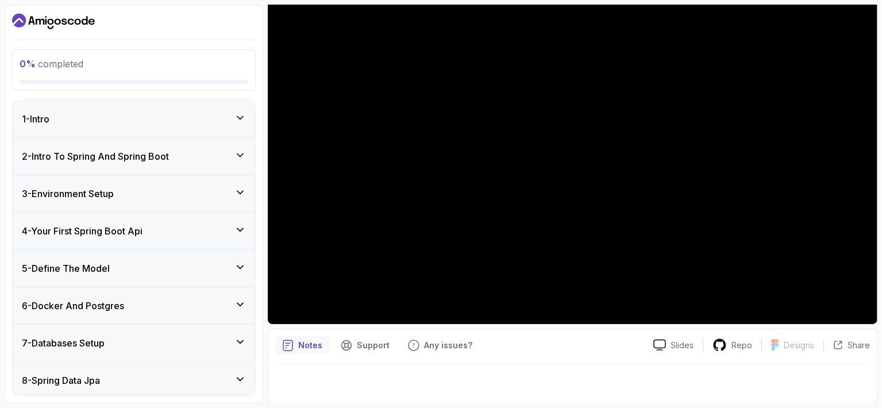
click at [210, 165] on div "2 - Intro To Spring And Spring Boot" at bounding box center [134, 156] width 243 height 37
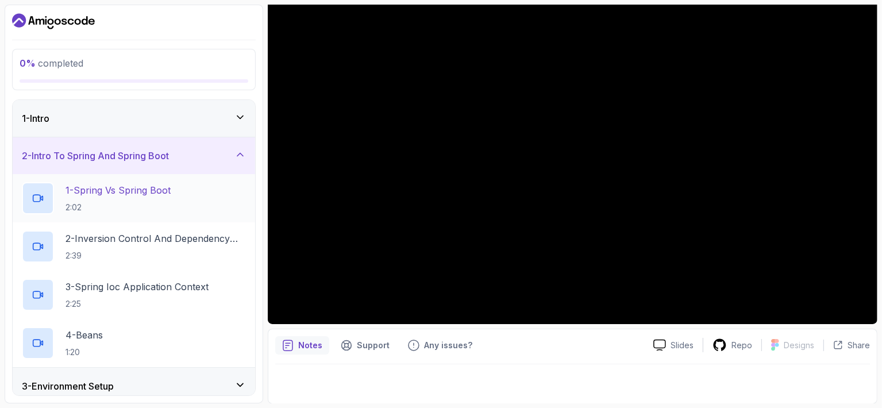
click at [184, 190] on div "1 - Spring Vs Spring Boot 2:02" at bounding box center [134, 198] width 224 height 32
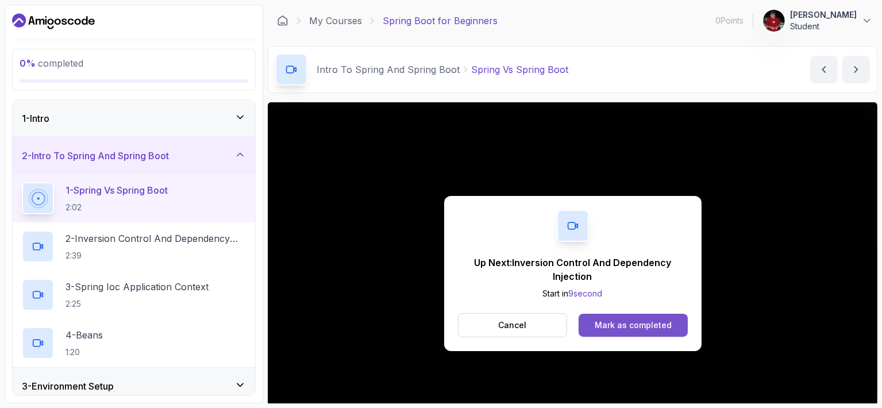
click at [655, 326] on div "Mark as completed" at bounding box center [633, 325] width 77 height 11
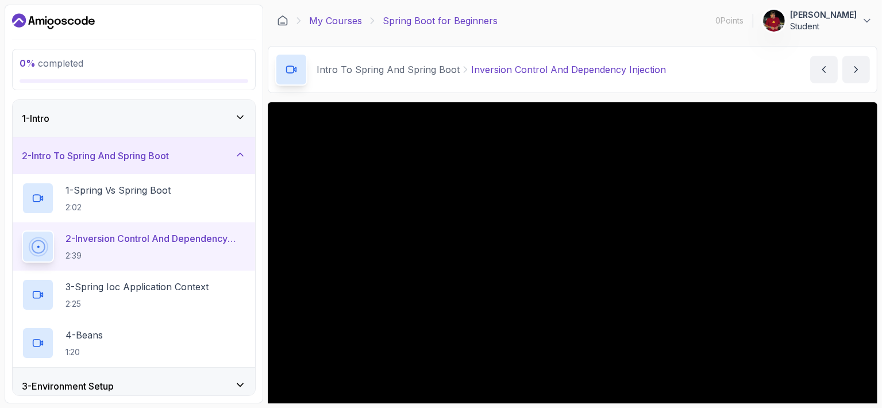
click at [348, 23] on link "My Courses" at bounding box center [335, 21] width 53 height 14
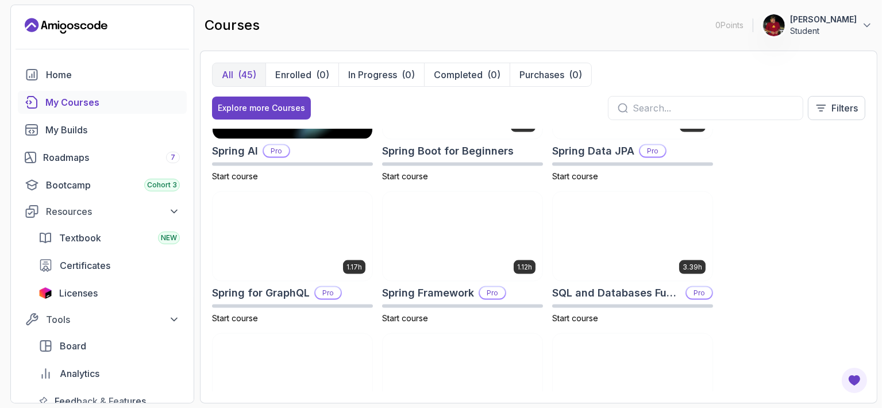
scroll to position [1646, 0]
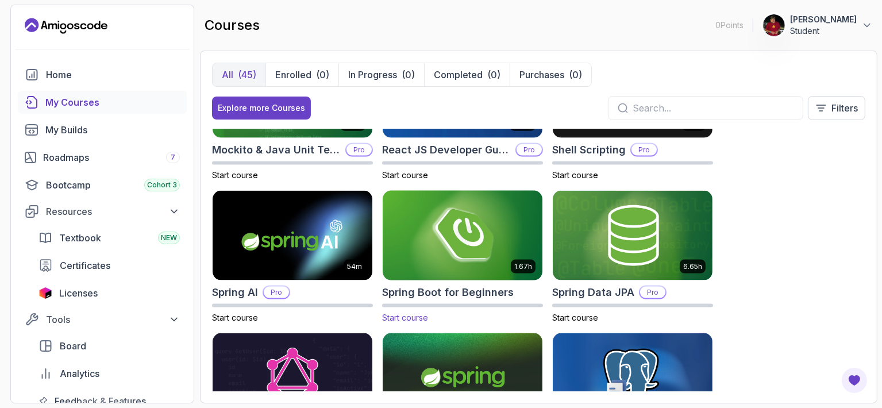
click at [453, 288] on h2 "Spring Boot for Beginners" at bounding box center [448, 292] width 132 height 16
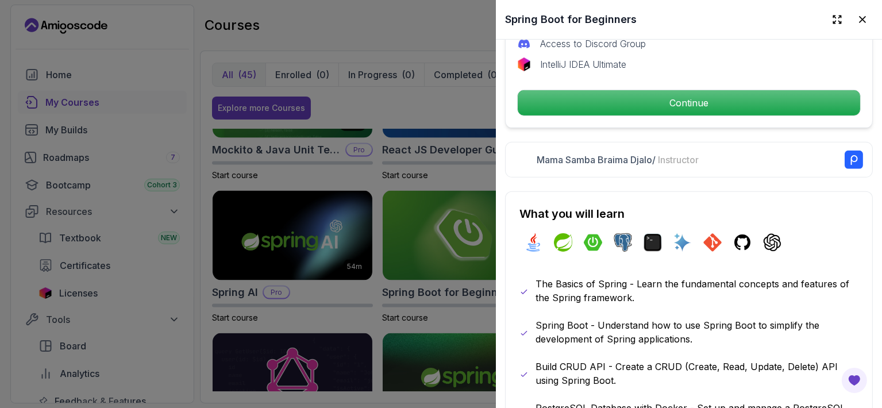
scroll to position [402, 0]
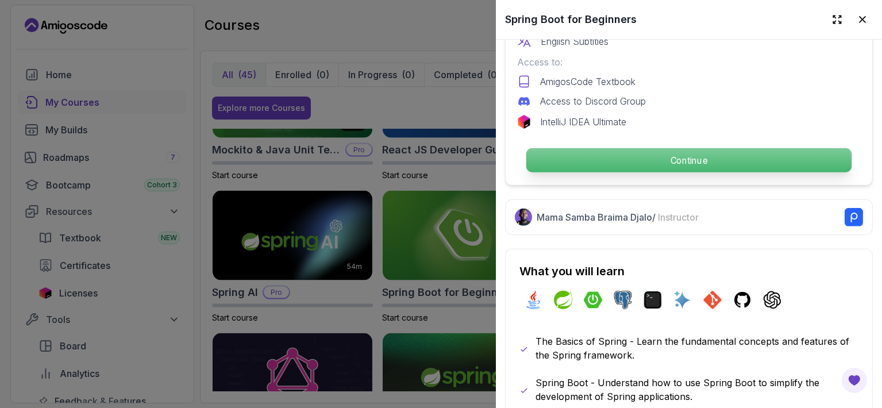
click at [703, 151] on p "Continue" at bounding box center [688, 160] width 325 height 24
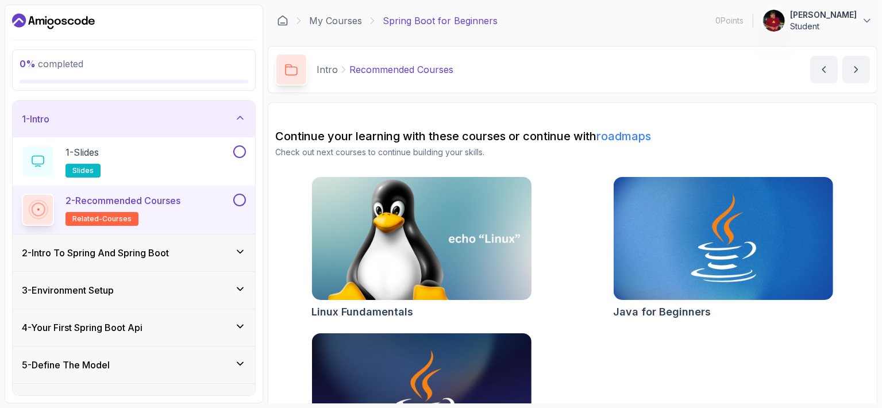
click at [491, 209] on img at bounding box center [421, 238] width 230 height 129
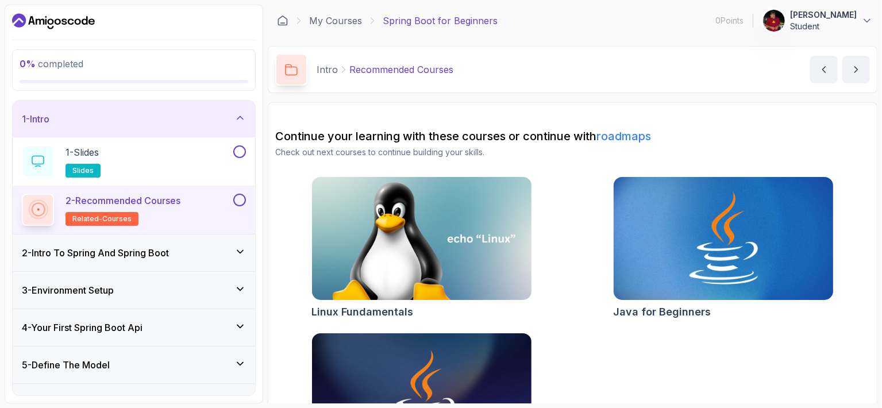
click at [638, 242] on img at bounding box center [724, 238] width 230 height 129
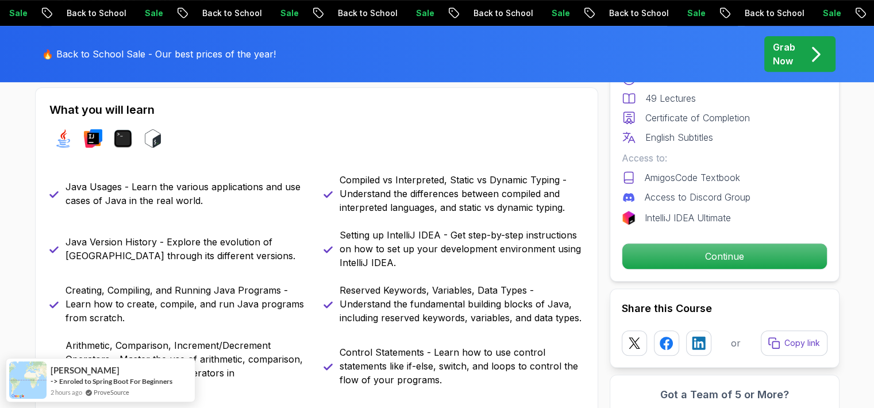
scroll to position [517, 0]
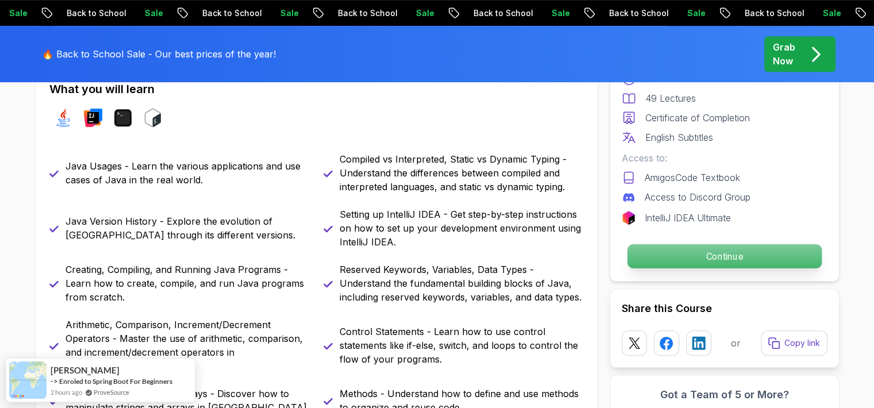
click at [634, 256] on p "Continue" at bounding box center [724, 256] width 194 height 24
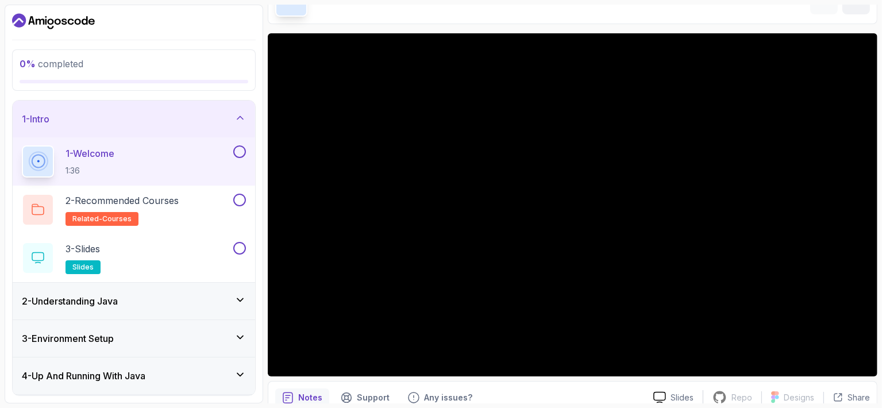
scroll to position [115, 0]
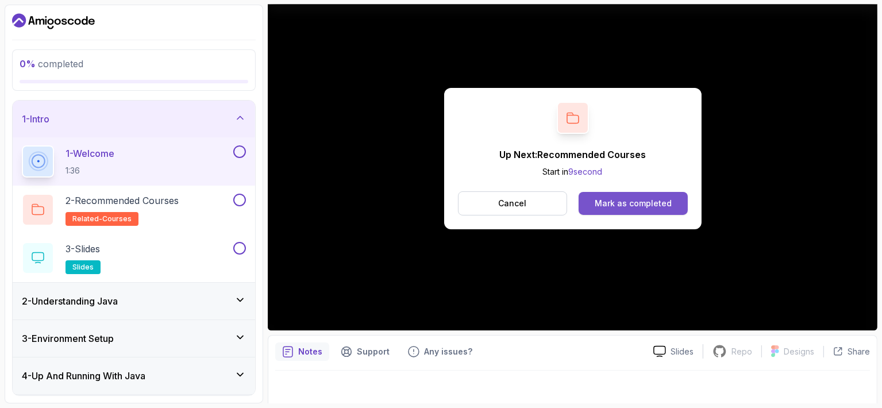
click at [678, 205] on button "Mark as completed" at bounding box center [633, 203] width 109 height 23
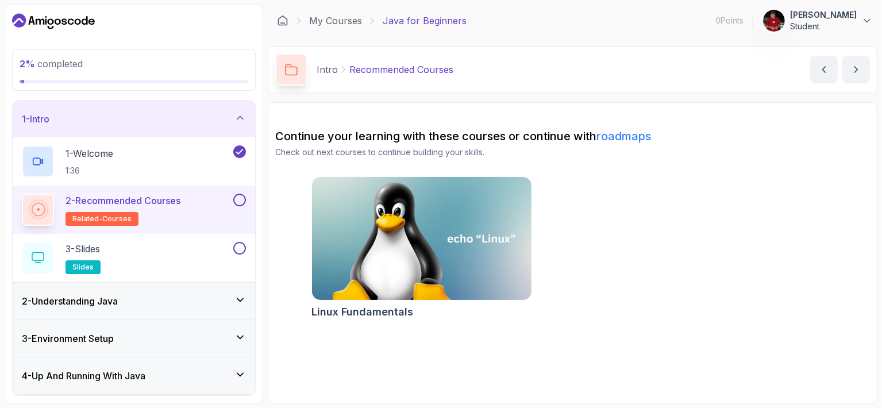
click at [240, 207] on button "2 - Recommended Courses related-courses" at bounding box center [134, 210] width 224 height 32
click at [241, 246] on button at bounding box center [239, 248] width 13 height 13
click at [217, 247] on div "3 - Slides slides" at bounding box center [126, 258] width 209 height 32
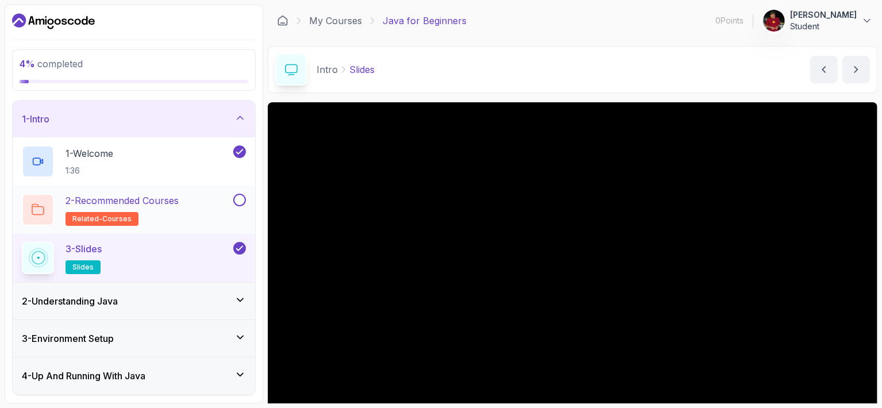
click at [243, 199] on button at bounding box center [239, 200] width 13 height 13
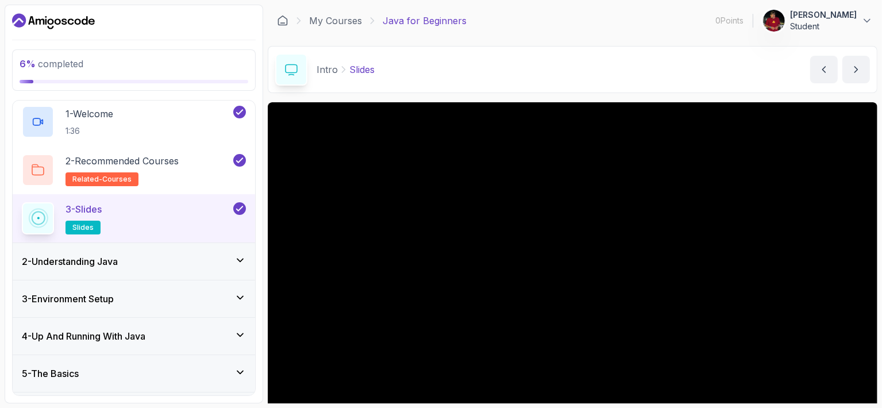
scroll to position [57, 0]
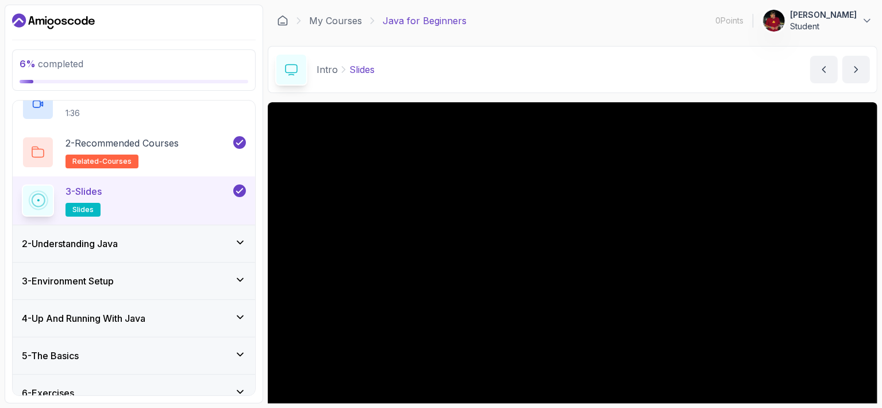
click at [243, 241] on icon at bounding box center [240, 242] width 6 height 3
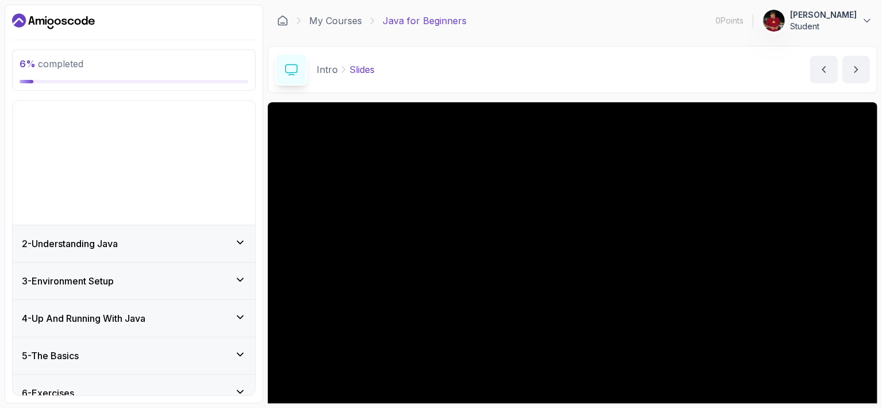
scroll to position [0, 0]
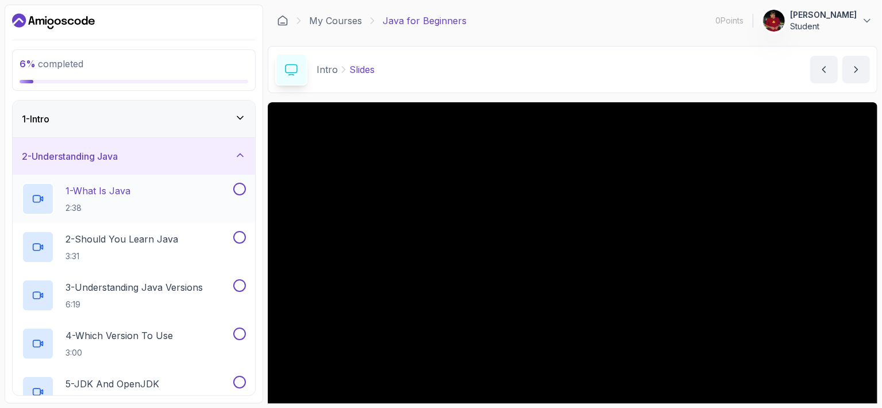
click at [240, 188] on button at bounding box center [239, 189] width 13 height 13
click at [242, 234] on button at bounding box center [239, 237] width 13 height 13
click at [241, 286] on button at bounding box center [239, 285] width 13 height 13
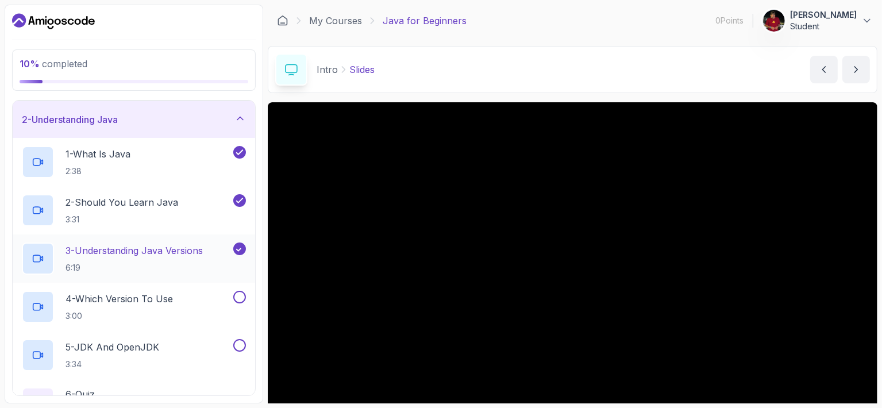
scroll to position [57, 0]
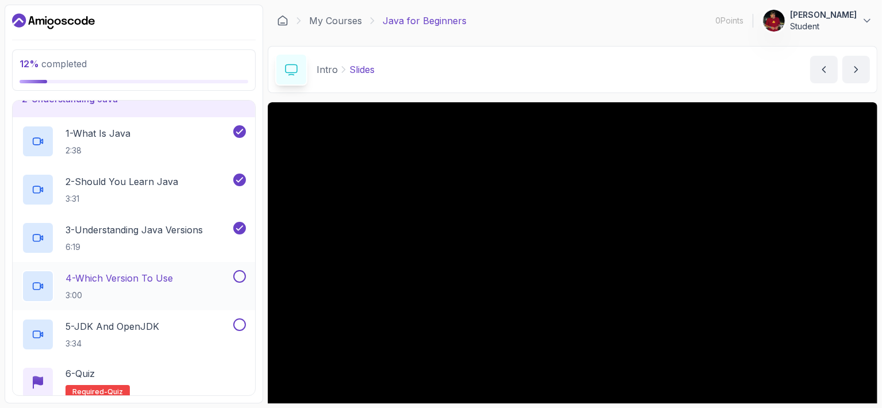
click at [239, 275] on button at bounding box center [239, 276] width 13 height 13
click at [238, 325] on button at bounding box center [239, 324] width 13 height 13
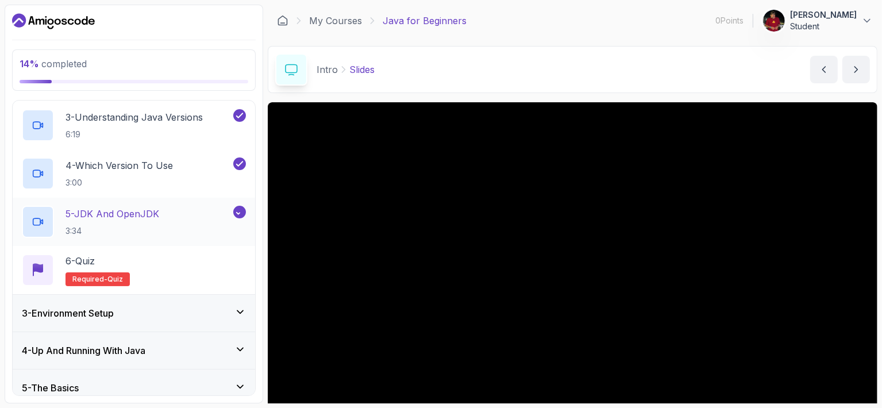
scroll to position [172, 0]
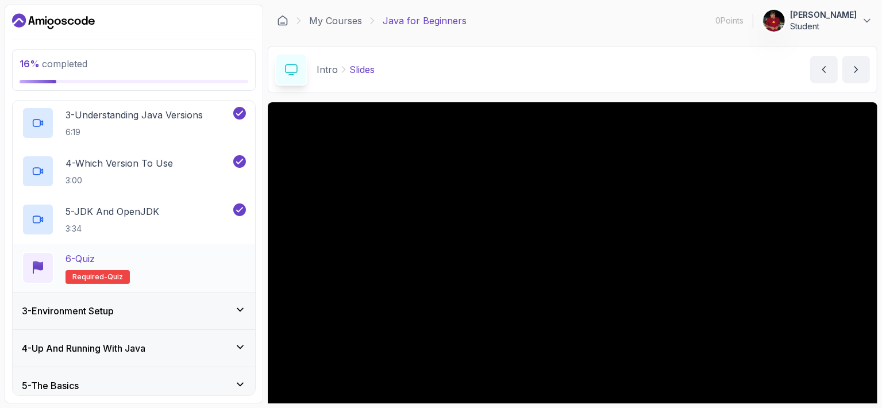
click at [183, 267] on div "6 - Quiz Required- quiz" at bounding box center [134, 268] width 224 height 32
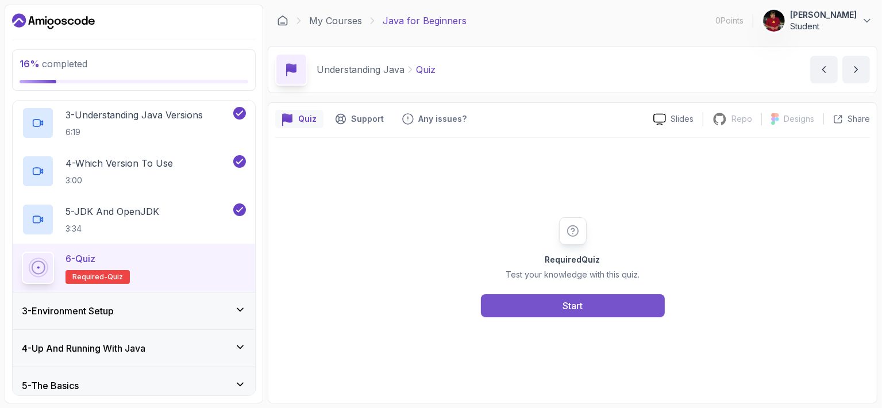
click at [579, 308] on div "Start" at bounding box center [573, 306] width 20 height 14
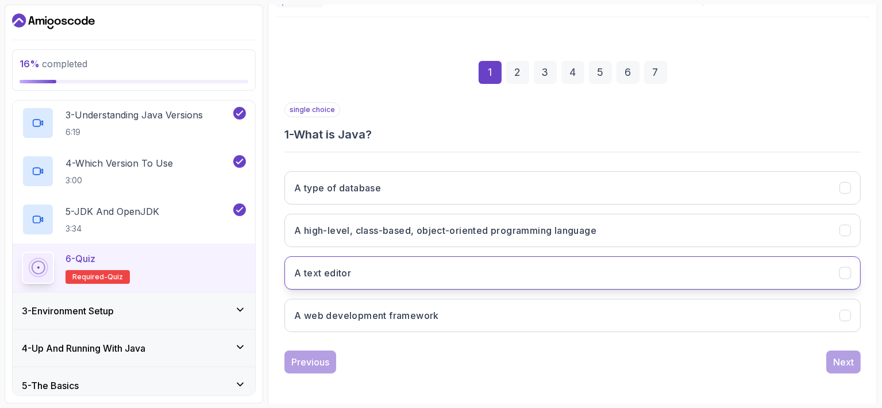
scroll to position [122, 0]
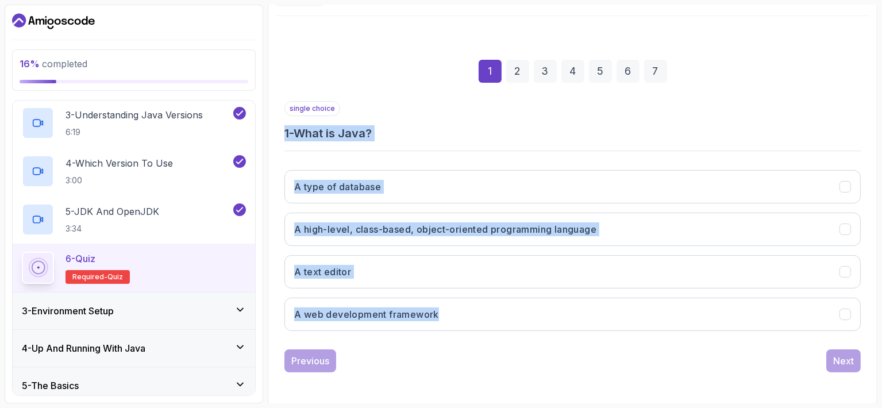
drag, startPoint x: 286, startPoint y: 133, endPoint x: 483, endPoint y: 333, distance: 280.8
click at [483, 333] on div "single choice 1 - What is Java? A type of database A high-level, class-based, o…" at bounding box center [572, 220] width 576 height 239
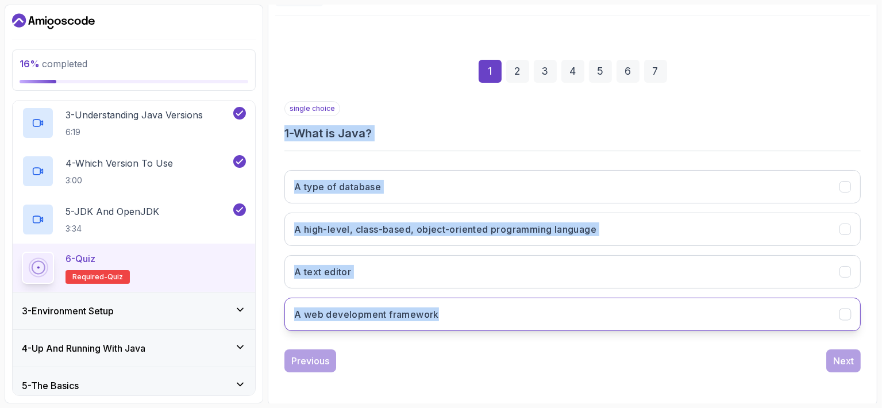
copy div "1 - What is Java? A type of database A high-level, class-based, object-oriented…"
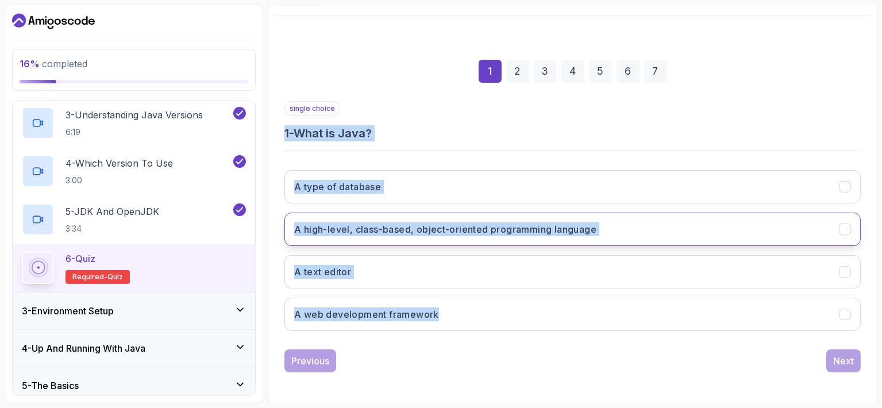
click at [321, 233] on h3 "A high-level, class-based, object-oriented programming language" at bounding box center [445, 229] width 302 height 14
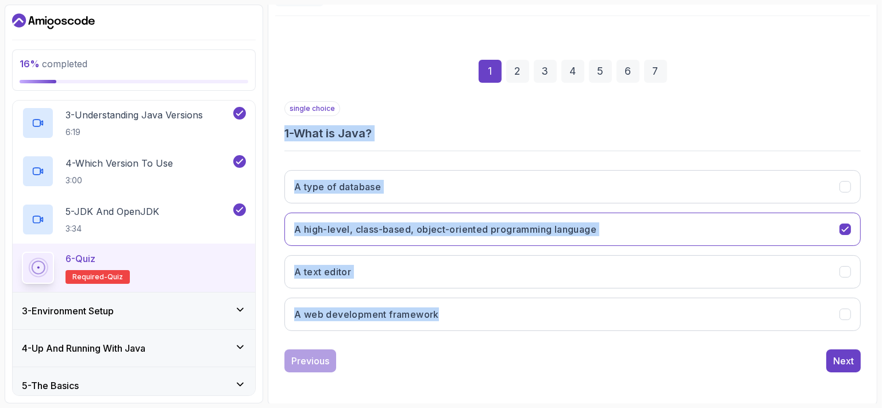
click at [271, 258] on div "Quiz Support Any issues? Slides Repo Repository not available Designs Design no…" at bounding box center [573, 192] width 610 height 425
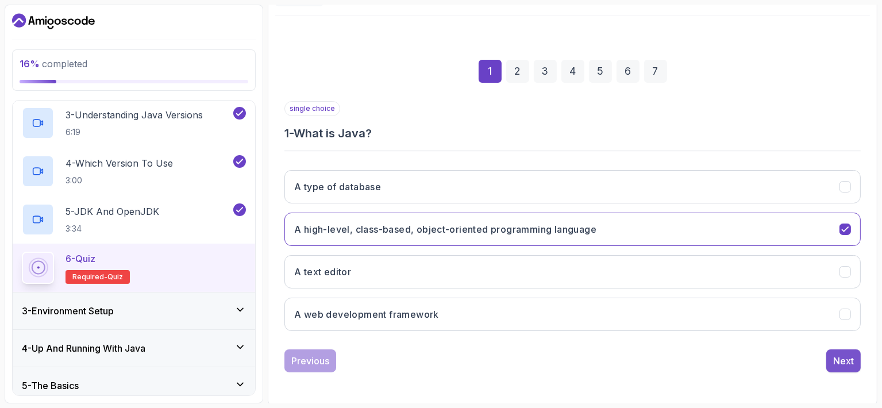
click at [845, 357] on div "Next" at bounding box center [843, 361] width 21 height 14
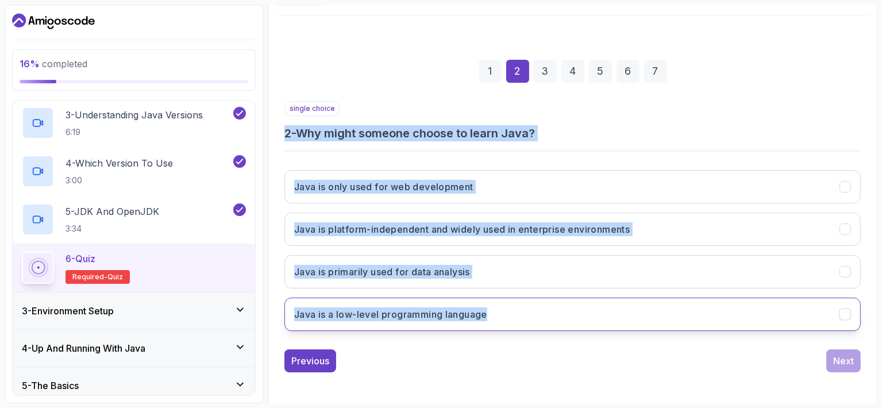
drag, startPoint x: 286, startPoint y: 132, endPoint x: 502, endPoint y: 325, distance: 290.6
click at [502, 325] on div "single choice 2 - Why might someone choose to learn Java? Java is only used for…" at bounding box center [572, 220] width 576 height 239
copy div "2 - Why might someone choose to learn Java? Java is only used for web developme…"
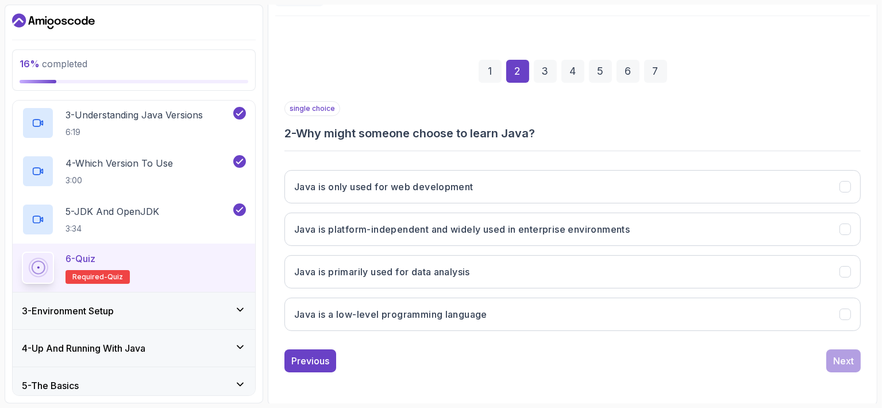
click at [331, 51] on div "1 2 3 4 5 6 7" at bounding box center [572, 71] width 576 height 60
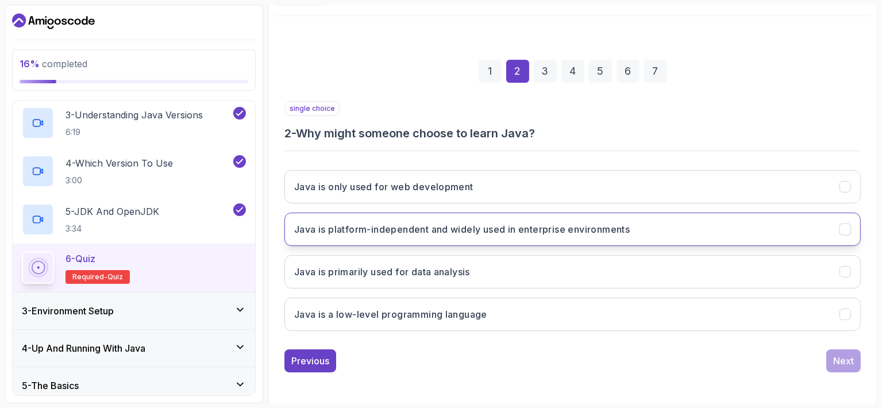
click at [313, 228] on h3 "Java is platform-independent and widely used in enterprise environments" at bounding box center [462, 229] width 336 height 14
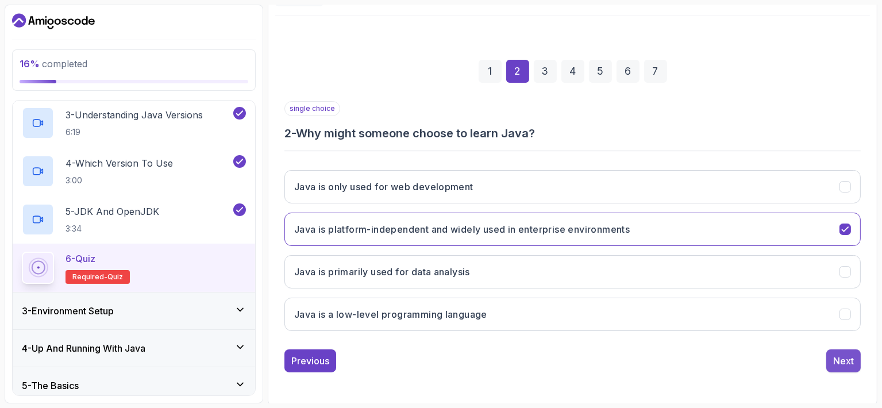
click at [858, 356] on button "Next" at bounding box center [843, 360] width 34 height 23
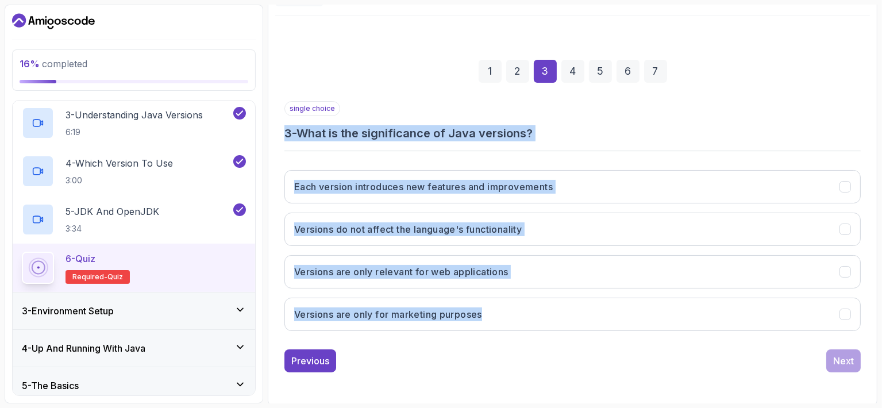
drag, startPoint x: 287, startPoint y: 132, endPoint x: 567, endPoint y: 337, distance: 347.0
click at [567, 337] on div "single choice 3 - What is the significance of Java versions? Each version intro…" at bounding box center [572, 220] width 576 height 239
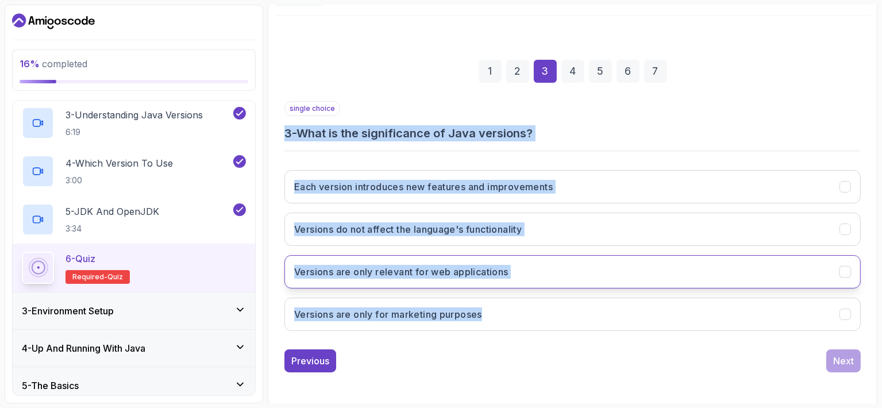
copy div "3 - What is the significance of Java versions? Each version introduces new feat…"
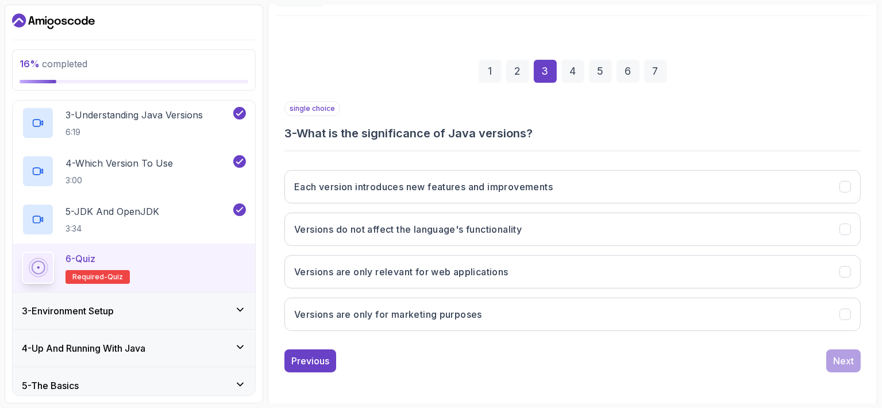
click at [436, 20] on div "1 2 3 4 5 6 7 single choice 3 - What is the significance of Java versions? Each…" at bounding box center [572, 207] width 595 height 382
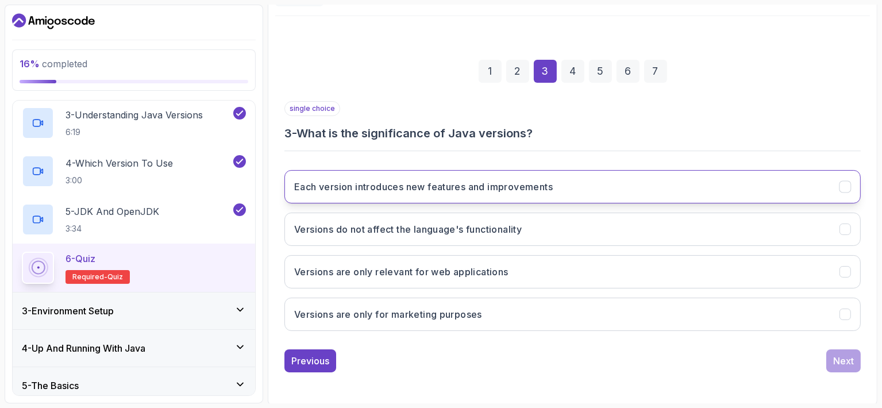
click at [413, 190] on h3 "Each version introduces new features and improvements" at bounding box center [423, 187] width 259 height 14
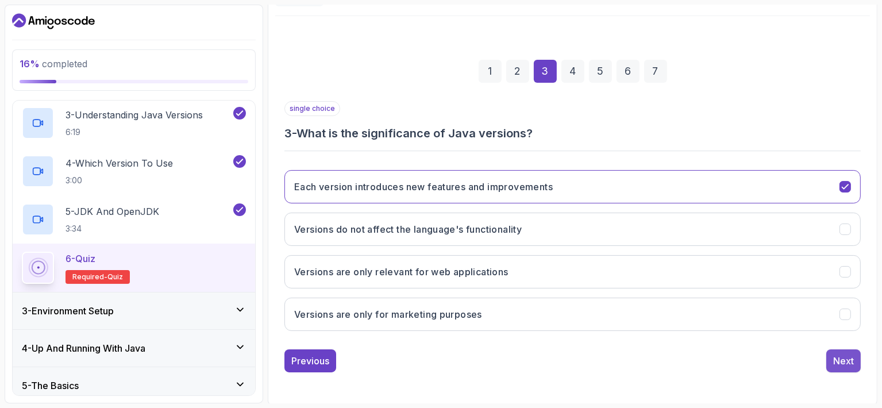
click at [854, 354] on div "Next" at bounding box center [843, 361] width 21 height 14
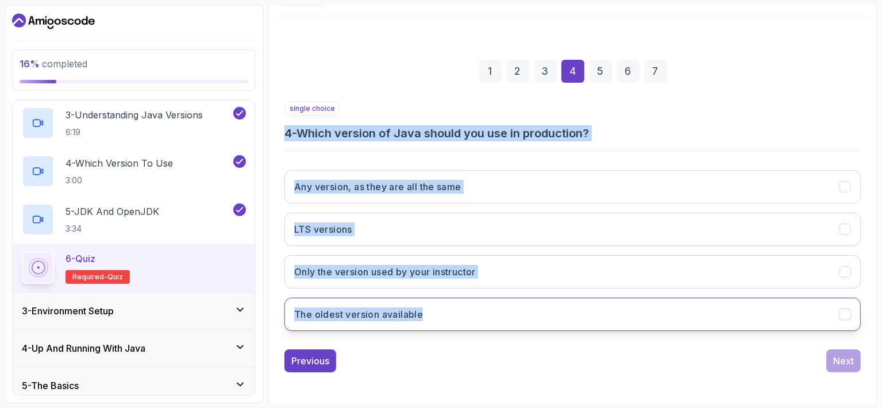
drag, startPoint x: 298, startPoint y: 153, endPoint x: 430, endPoint y: 312, distance: 206.5
click at [430, 312] on div "single choice 4 - Which version of Java should you use in production? Any versi…" at bounding box center [572, 220] width 576 height 239
copy div "4 - Which version of Java should you use in production? Any version, as they ar…"
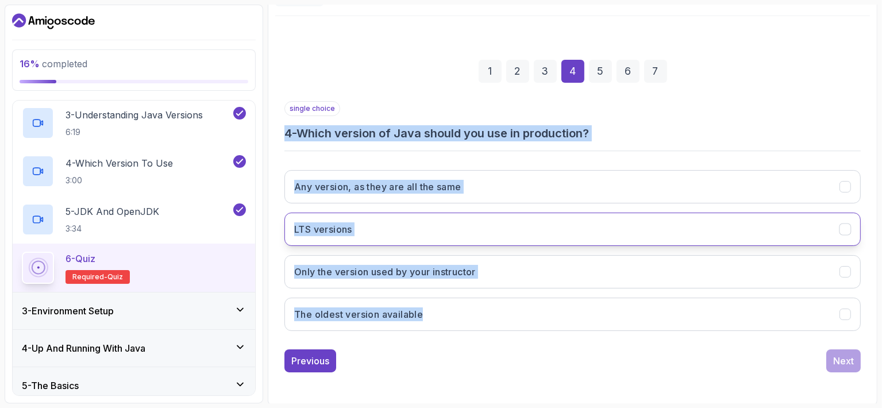
click at [422, 243] on button "LTS versions" at bounding box center [572, 229] width 576 height 33
click at [424, 238] on button "LTS versions" at bounding box center [572, 229] width 576 height 33
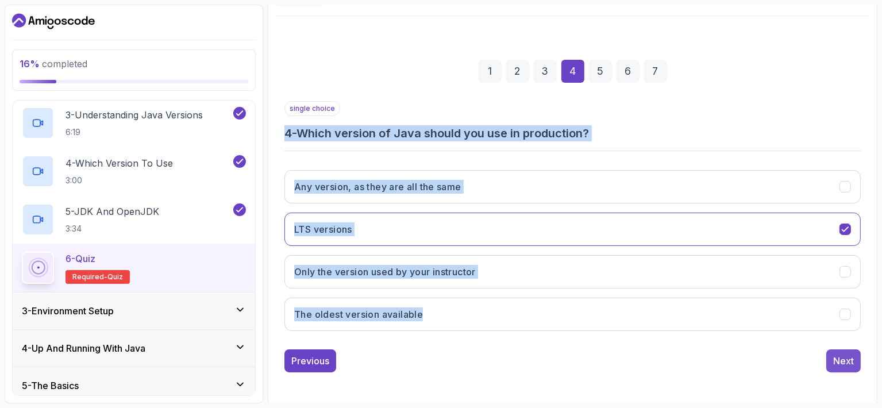
click at [852, 364] on div "Next" at bounding box center [843, 361] width 21 height 14
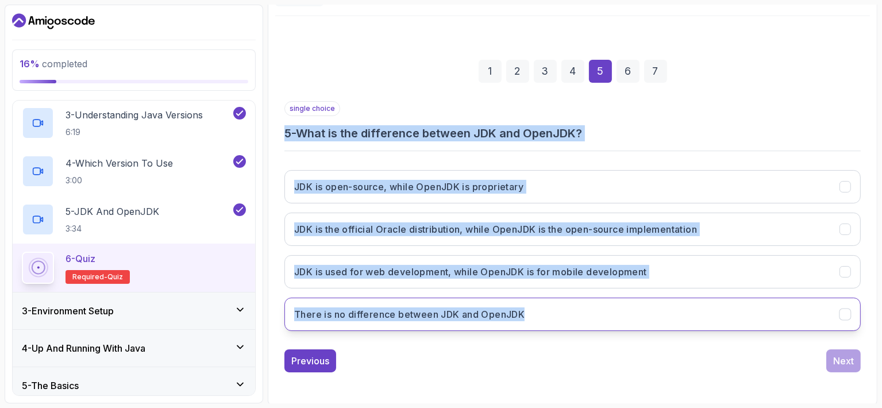
drag, startPoint x: 286, startPoint y: 134, endPoint x: 528, endPoint y: 304, distance: 296.2
click at [528, 304] on div "single choice 5 - What is the difference between JDK and OpenJDK? JDK is open-s…" at bounding box center [572, 220] width 576 height 239
copy div "5 - What is the difference between JDK and OpenJDK? JDK is open-source, while O…"
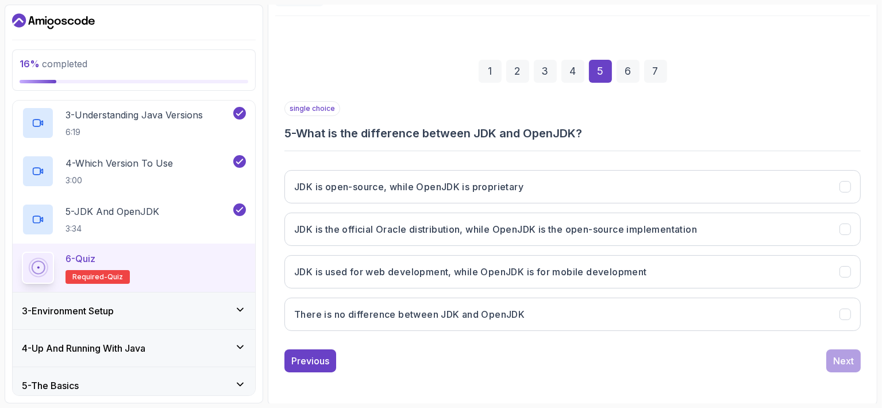
click at [388, 30] on div "1 2 3 4 5 6 7 single choice 5 - What is the difference between JDK and OpenJDK?…" at bounding box center [572, 207] width 595 height 382
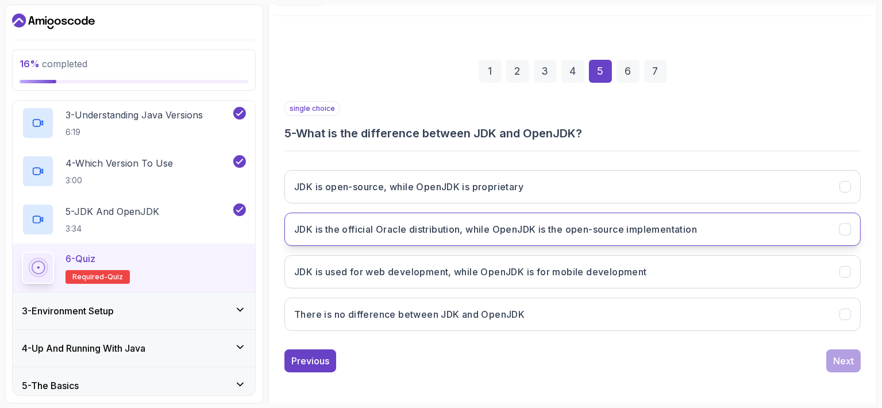
click at [375, 228] on h3 "JDK is the official Oracle distribution, while OpenJDK is the open-source imple…" at bounding box center [495, 229] width 403 height 14
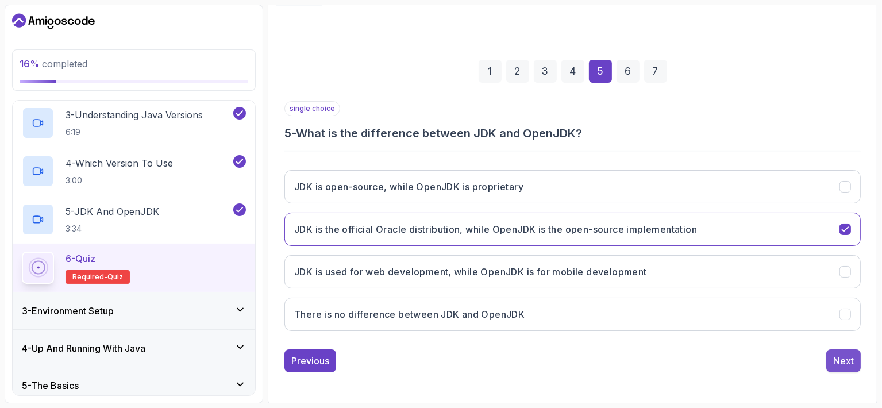
click at [853, 359] on div "Next" at bounding box center [843, 361] width 21 height 14
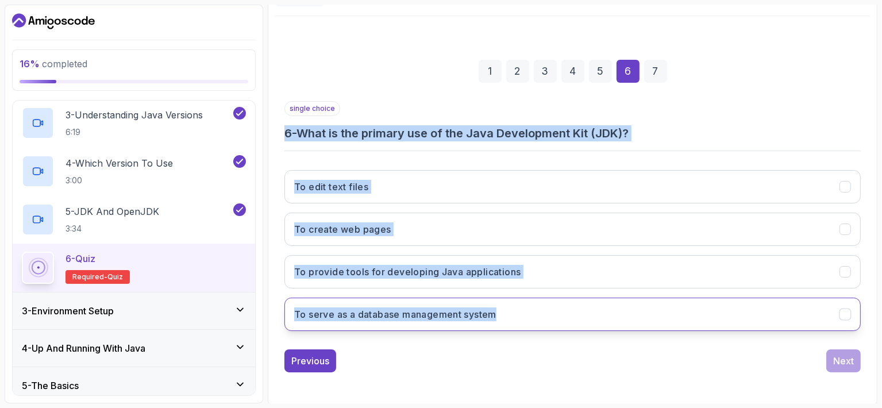
drag, startPoint x: 285, startPoint y: 129, endPoint x: 539, endPoint y: 315, distance: 314.6
click at [539, 315] on div "single choice 6 - What is the primary use of the Java Development Kit (JDK)? To…" at bounding box center [572, 220] width 576 height 239
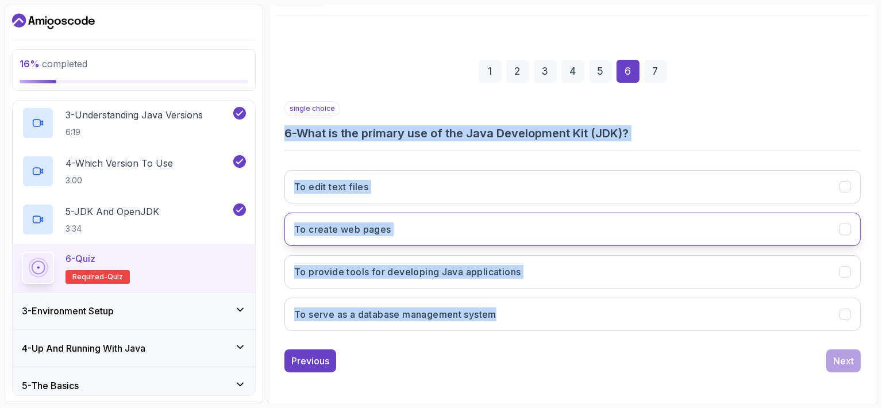
copy div "6 - What is the primary use of the Java Development Kit (JDK)? To edit text fil…"
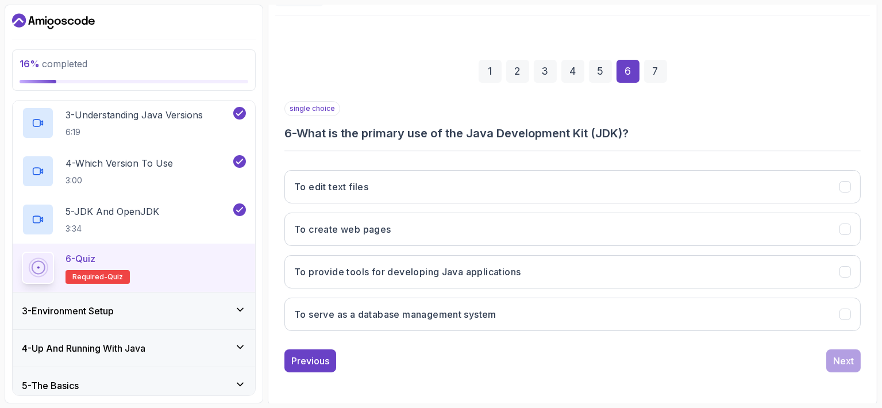
click at [427, 74] on div "1 2 3 4 5 6 7" at bounding box center [572, 71] width 576 height 60
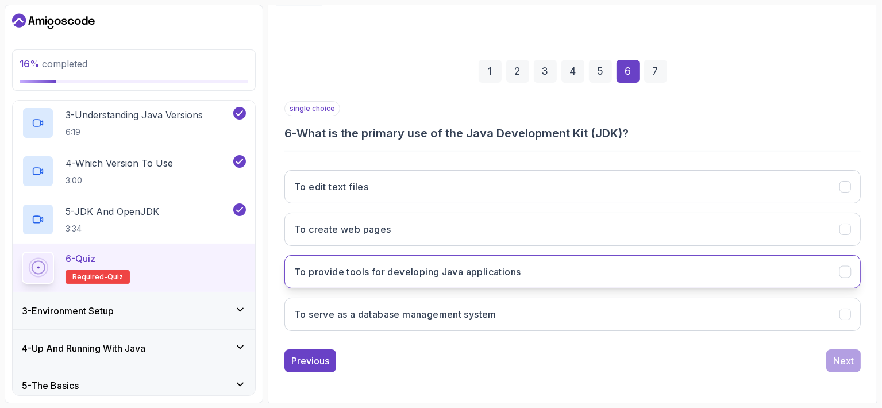
click at [410, 274] on h3 "To provide tools for developing Java applications" at bounding box center [407, 272] width 227 height 14
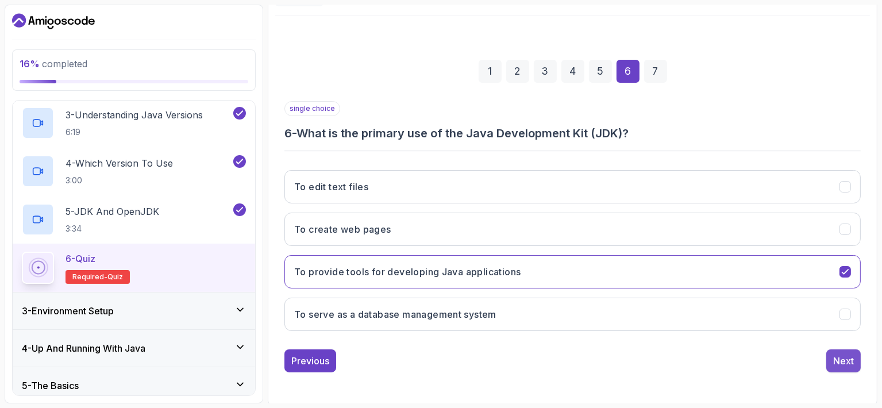
click at [837, 359] on div "Next" at bounding box center [843, 361] width 21 height 14
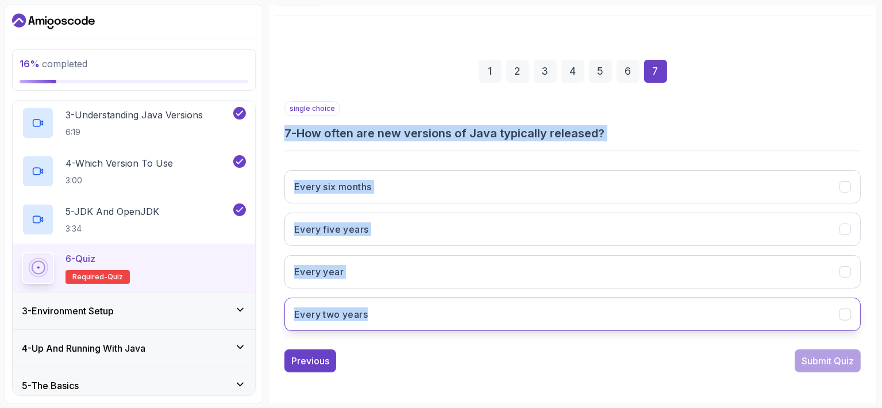
drag, startPoint x: 286, startPoint y: 130, endPoint x: 417, endPoint y: 310, distance: 222.9
click at [417, 310] on div "single choice 7 - How often are new versions of Java typically released? Every …" at bounding box center [572, 220] width 576 height 239
copy div "7 - How often are new versions of Java typically released? Every six months Eve…"
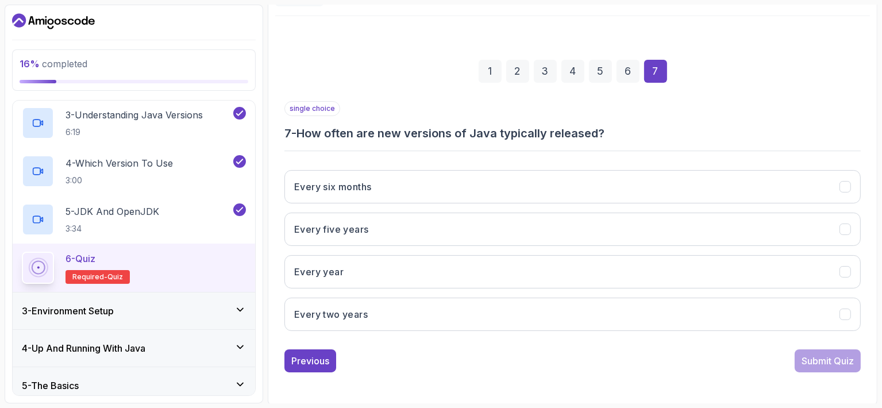
click at [374, 66] on div "1 2 3 4 5 6 7" at bounding box center [572, 71] width 576 height 60
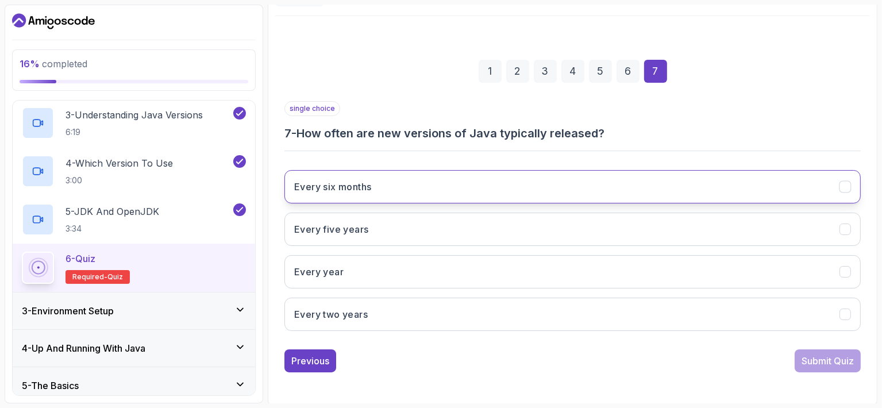
click at [371, 186] on h3 "Every six months" at bounding box center [332, 187] width 77 height 14
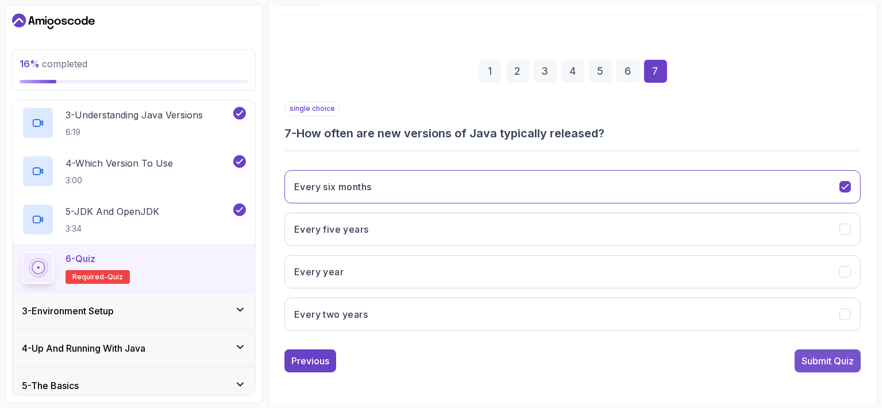
click at [809, 359] on div "Submit Quiz" at bounding box center [828, 361] width 52 height 14
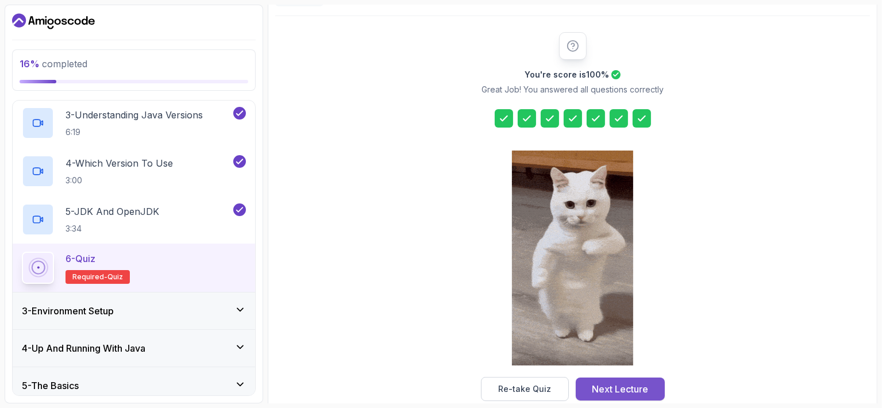
click at [648, 391] on div "Next Lecture" at bounding box center [620, 389] width 56 height 14
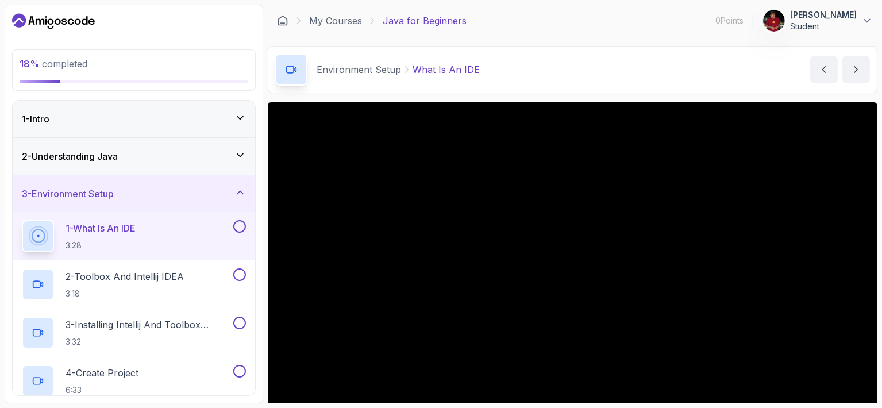
scroll to position [57, 0]
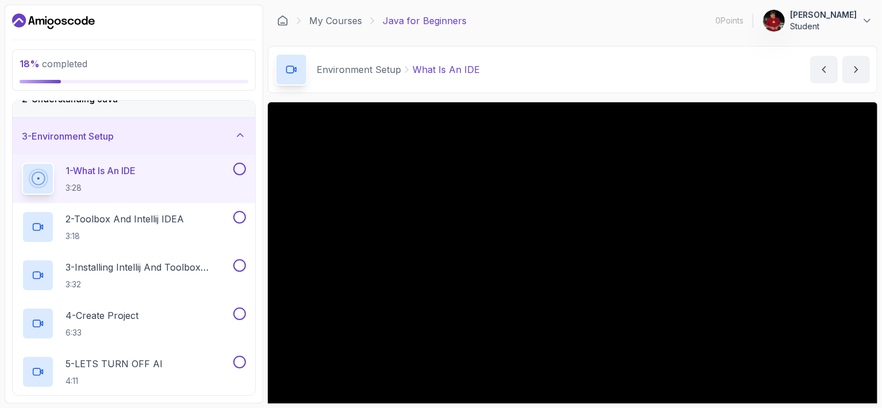
click at [243, 168] on button at bounding box center [239, 169] width 13 height 13
click at [243, 214] on button at bounding box center [239, 217] width 13 height 13
click at [239, 261] on button at bounding box center [239, 265] width 13 height 13
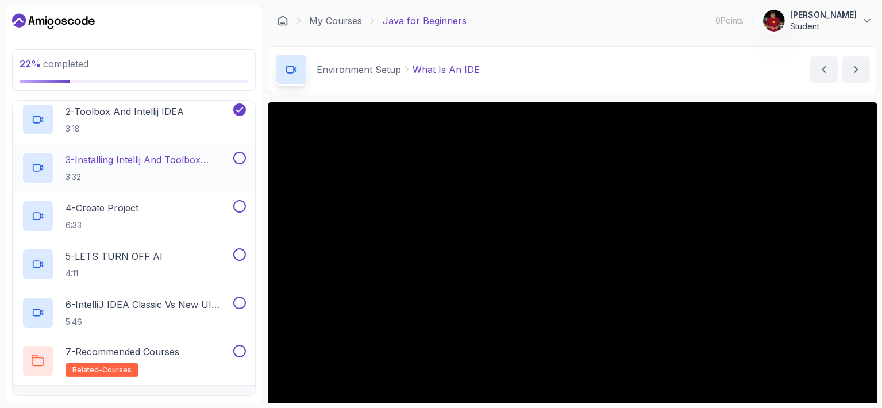
scroll to position [172, 0]
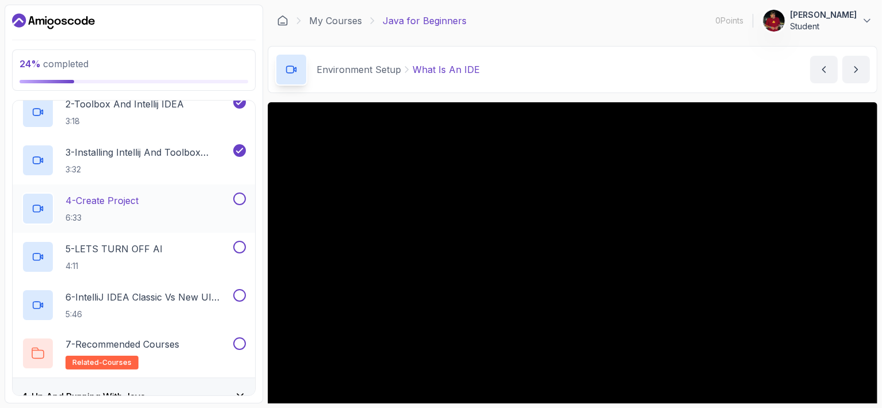
click at [243, 198] on button at bounding box center [239, 199] width 13 height 13
click at [239, 244] on button at bounding box center [239, 247] width 13 height 13
click at [237, 291] on button at bounding box center [239, 295] width 13 height 13
click at [243, 345] on button at bounding box center [239, 343] width 13 height 13
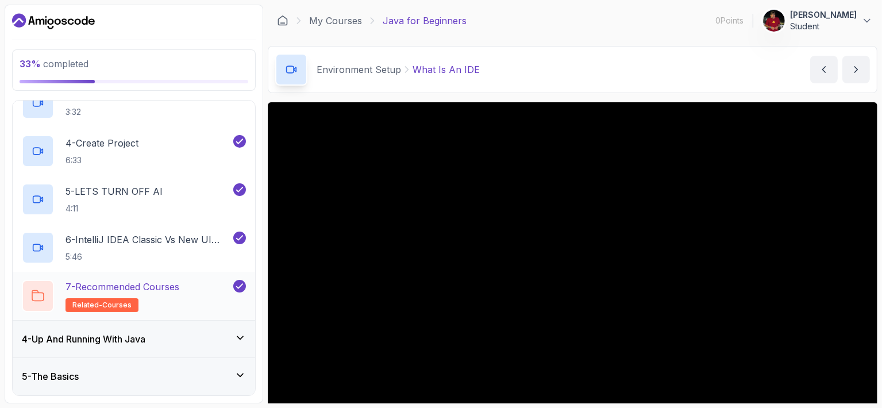
scroll to position [287, 0]
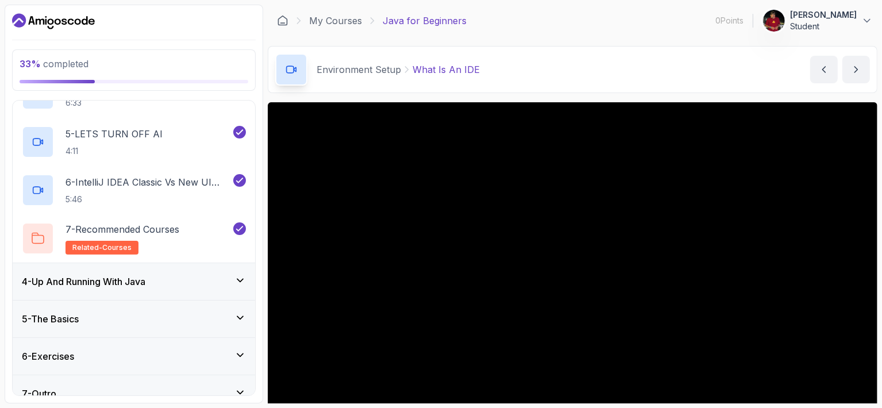
click at [234, 280] on div "4 - Up And Running With Java" at bounding box center [134, 282] width 224 height 14
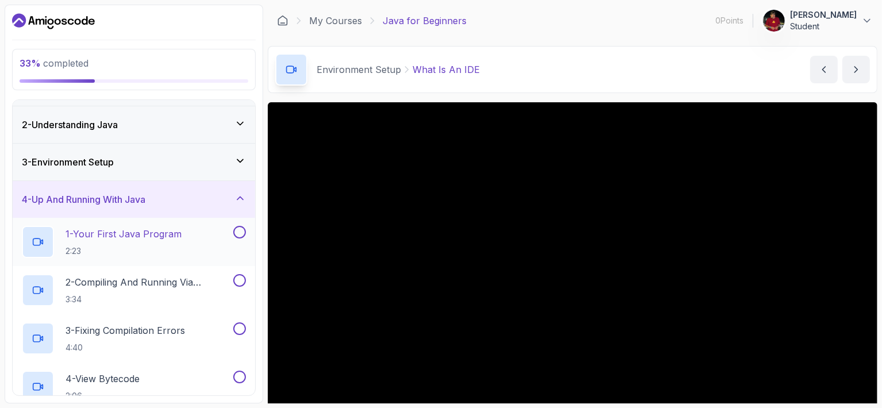
scroll to position [57, 0]
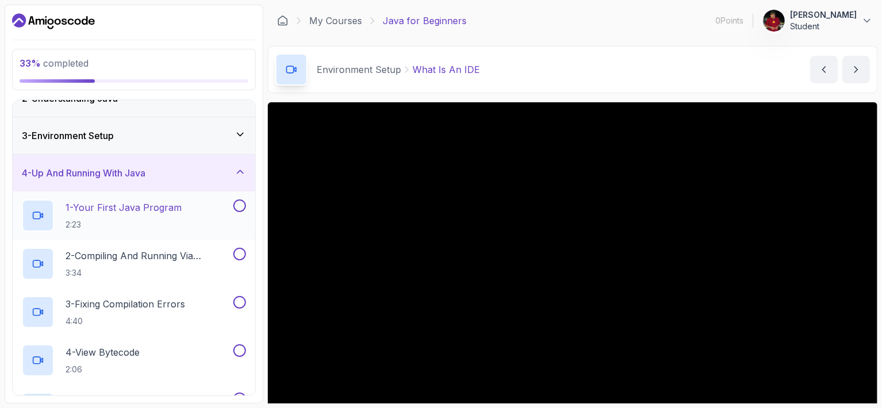
click at [241, 206] on button at bounding box center [239, 205] width 13 height 13
click at [238, 248] on button at bounding box center [239, 254] width 13 height 13
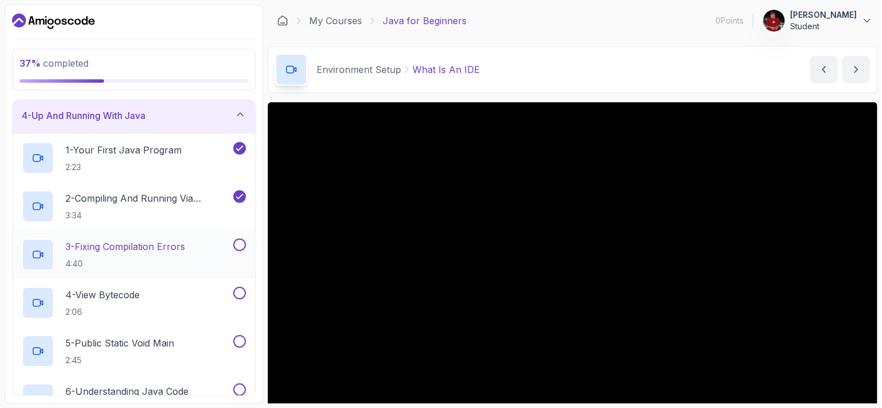
click at [238, 245] on button at bounding box center [239, 244] width 13 height 13
click at [243, 288] on button at bounding box center [239, 293] width 13 height 13
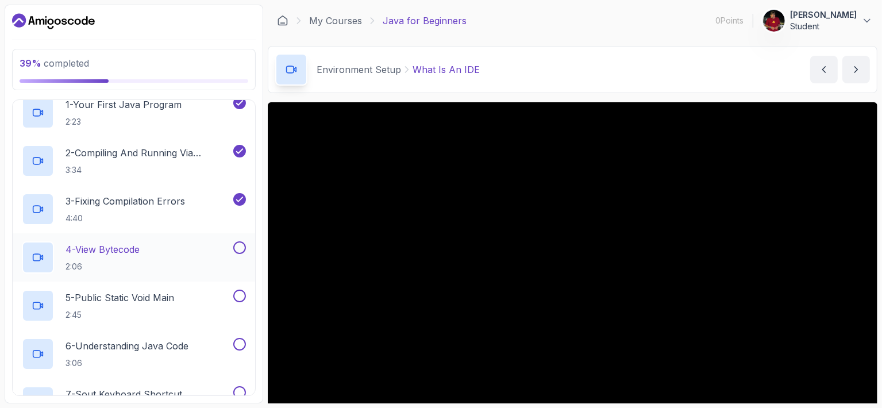
scroll to position [230, 0]
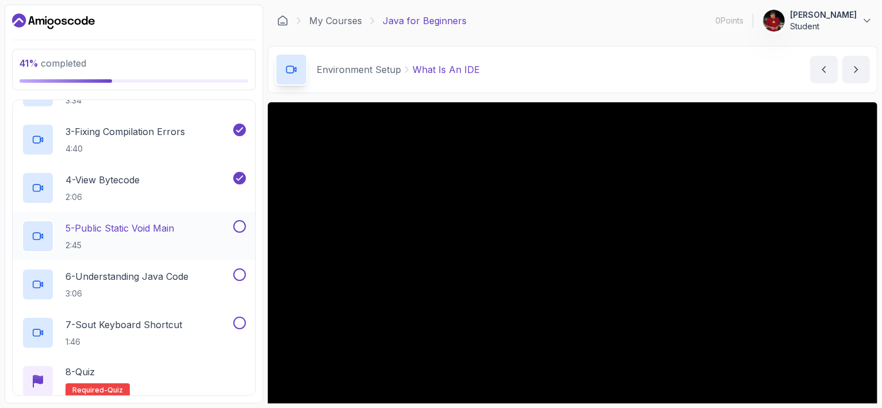
click at [239, 229] on button at bounding box center [239, 226] width 13 height 13
click at [241, 272] on button at bounding box center [239, 274] width 13 height 13
click at [241, 320] on button at bounding box center [239, 323] width 13 height 13
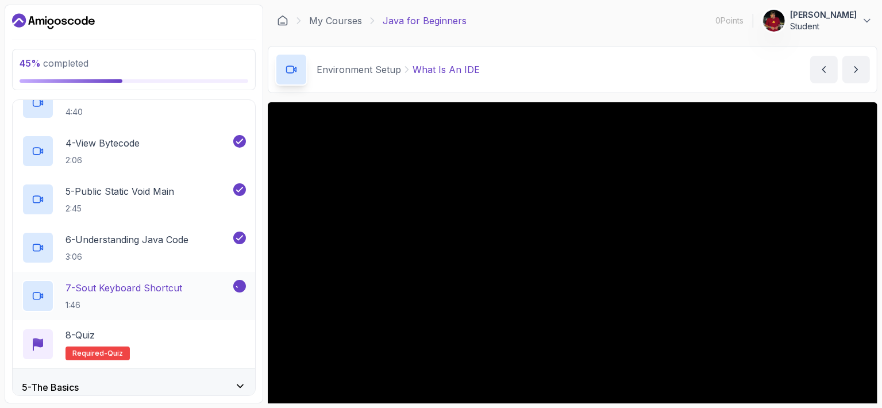
scroll to position [287, 0]
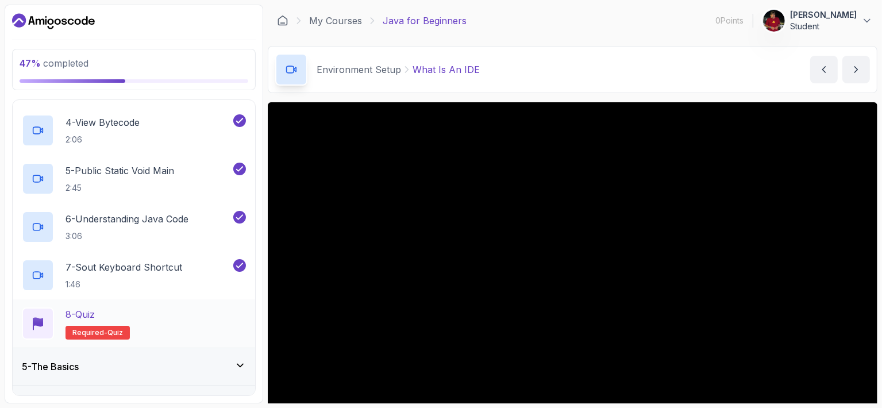
click at [209, 315] on div "8 - Quiz Required- quiz" at bounding box center [134, 323] width 224 height 32
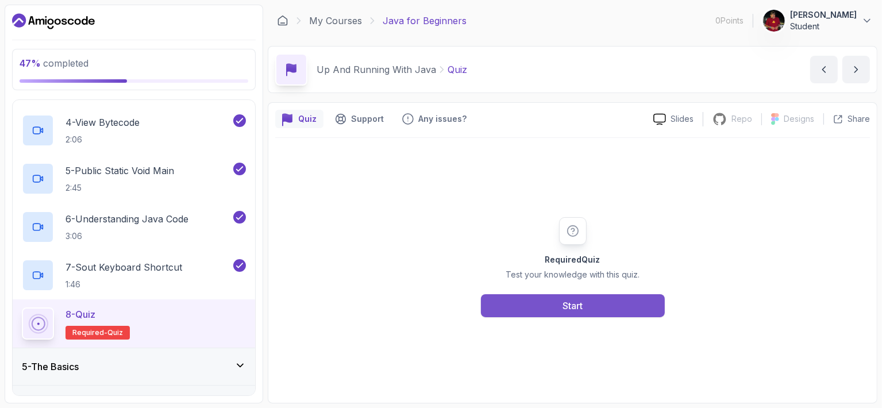
click at [514, 310] on button "Start" at bounding box center [573, 305] width 184 height 23
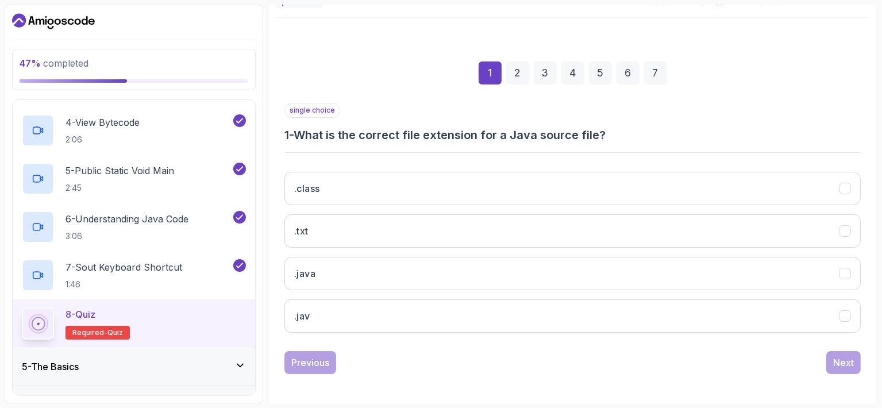
scroll to position [122, 0]
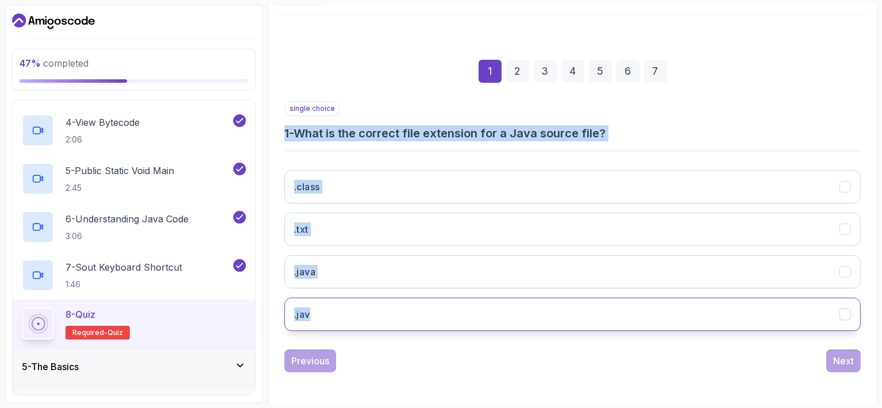
drag, startPoint x: 286, startPoint y: 130, endPoint x: 371, endPoint y: 318, distance: 205.7
click at [371, 318] on div "single choice 1 - What is the correct file extension for a Java source file? .c…" at bounding box center [572, 220] width 576 height 239
copy div "1 - What is the correct file extension for a Java source file? .class .txt .jav…"
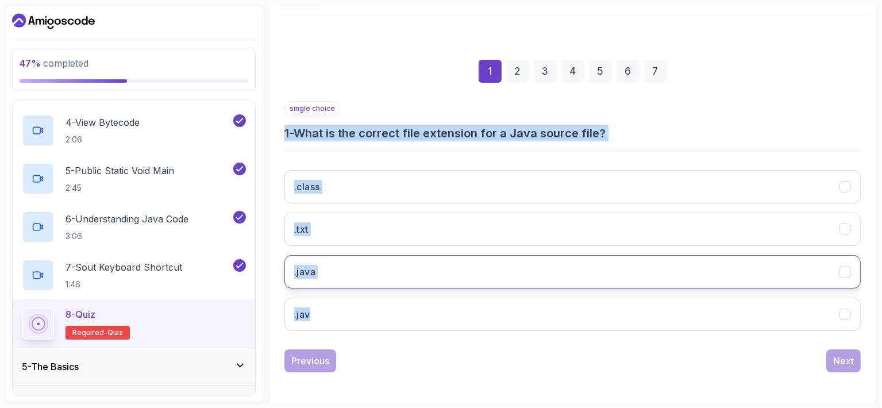
click at [352, 270] on button ".java" at bounding box center [572, 271] width 576 height 33
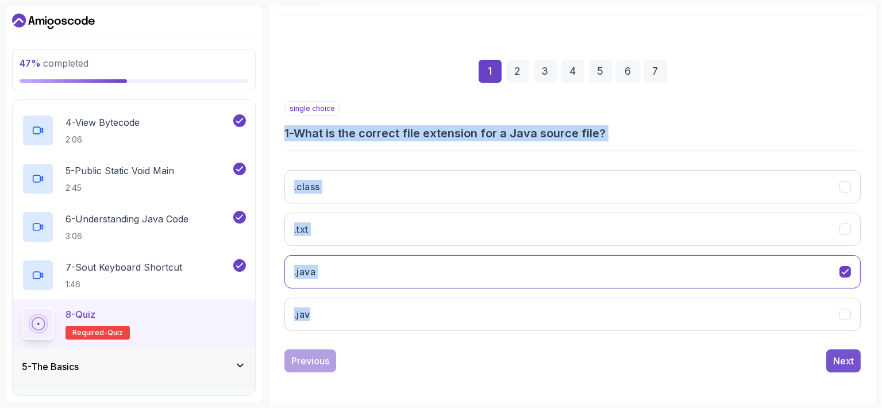
click at [838, 355] on div "Next" at bounding box center [843, 361] width 21 height 14
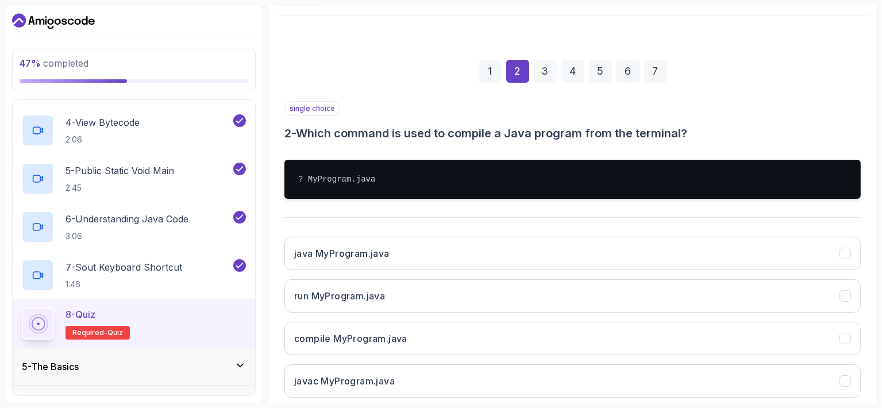
scroll to position [179, 0]
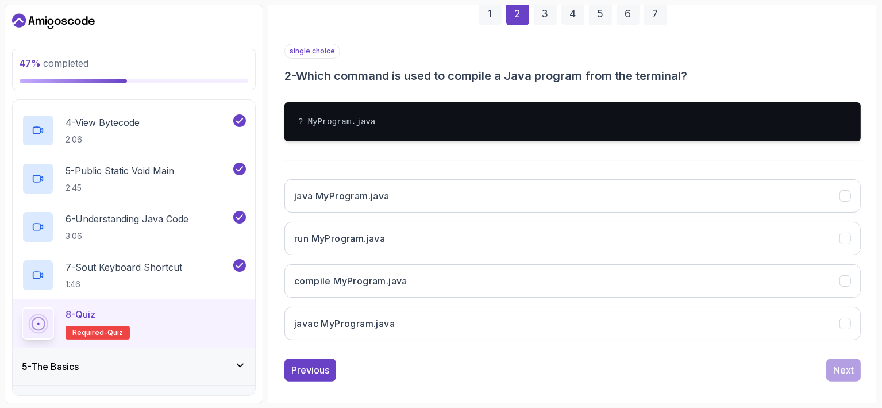
click at [283, 74] on div "1 2 3 4 5 6 7 single choice 2 - Which command is used to compile a Java program…" at bounding box center [572, 183] width 595 height 416
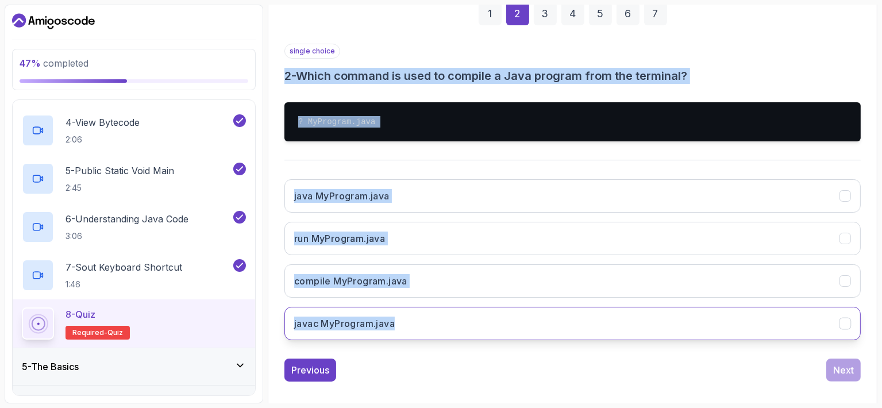
drag, startPoint x: 284, startPoint y: 74, endPoint x: 418, endPoint y: 332, distance: 290.4
click at [418, 332] on div "single choice 2 - Which command is used to compile a Java program from the term…" at bounding box center [572, 197] width 576 height 306
copy div "2 - Which command is used to compile a Java program from the terminal? ? MyProg…"
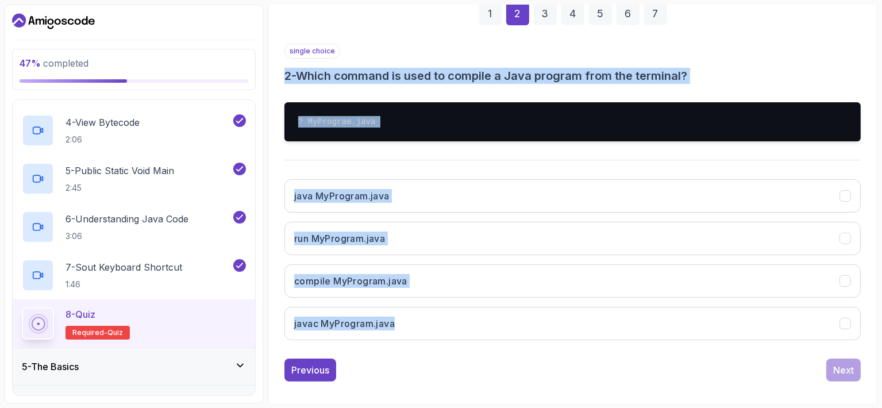
click at [360, 166] on div "single choice 2 - Which command is used to compile a Java program from the term…" at bounding box center [572, 197] width 576 height 306
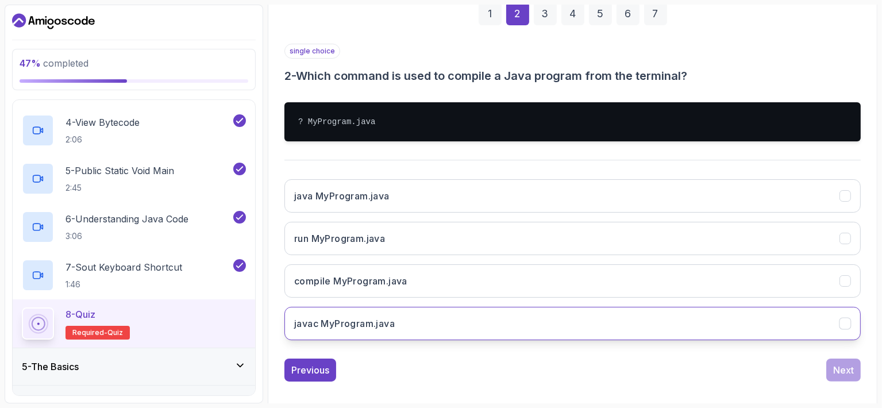
click at [348, 324] on h3 "javac MyProgram.java" at bounding box center [344, 324] width 101 height 14
click at [833, 366] on button "Next" at bounding box center [843, 370] width 34 height 23
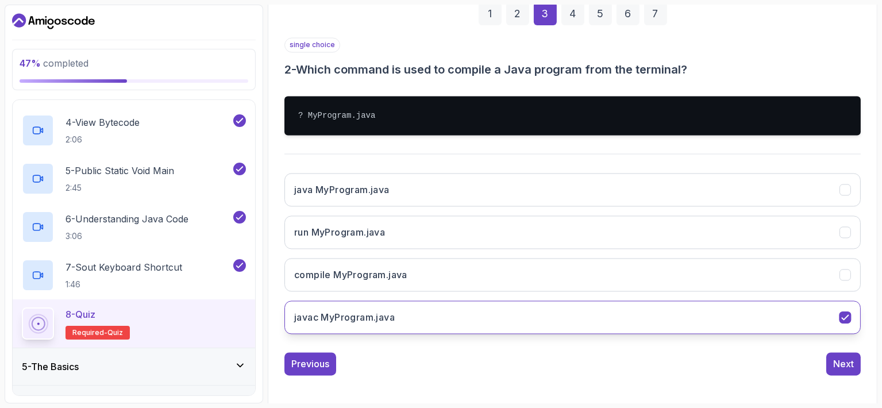
scroll to position [122, 0]
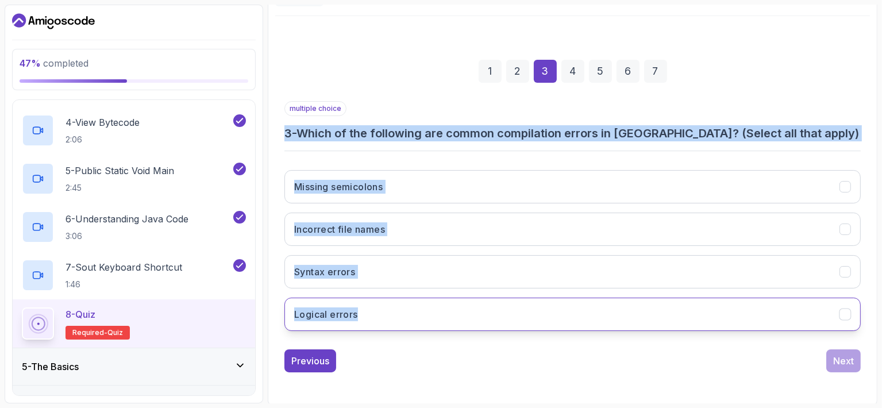
drag, startPoint x: 285, startPoint y: 132, endPoint x: 391, endPoint y: 314, distance: 210.9
click at [391, 314] on div "multiple choice 3 - Which of the following are common compilation errors in [GE…" at bounding box center [572, 220] width 576 height 239
copy div "3 - Which of the following are common compilation errors in [GEOGRAPHIC_DATA]? …"
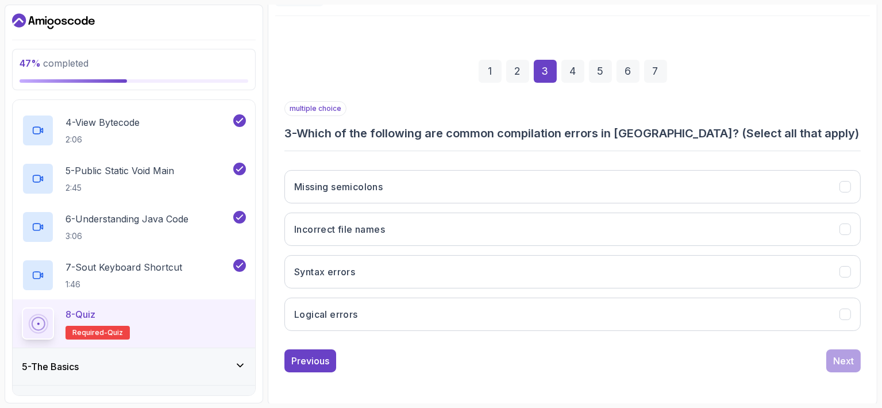
click at [330, 62] on div "1 2 3 4 5 6 7" at bounding box center [572, 71] width 576 height 60
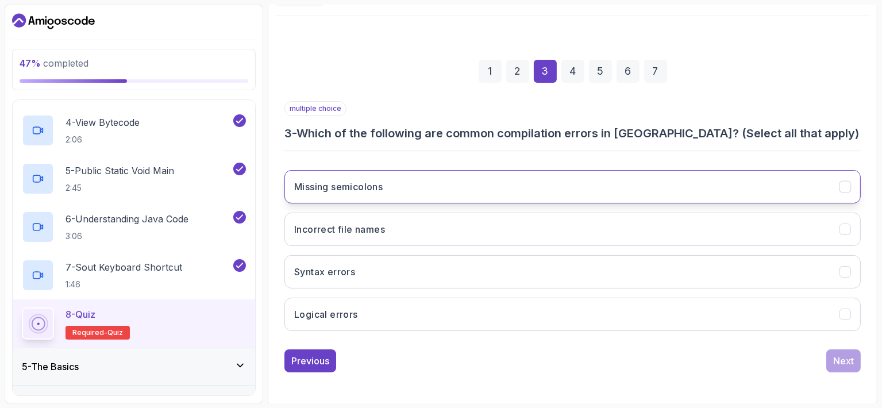
click at [341, 180] on h3 "Missing semicolons" at bounding box center [338, 187] width 88 height 14
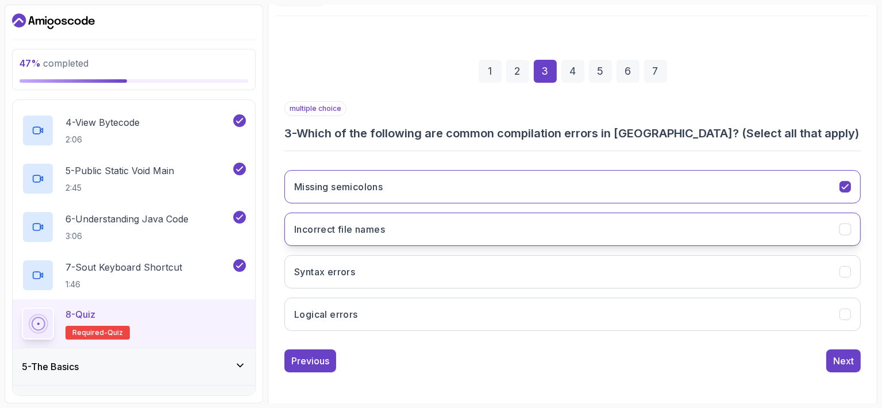
click at [345, 225] on h3 "Incorrect file names" at bounding box center [339, 229] width 91 height 14
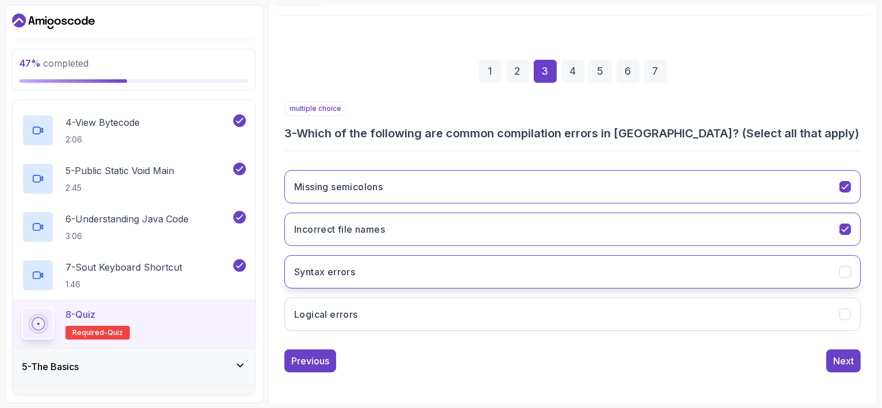
click at [356, 259] on button "Syntax errors" at bounding box center [572, 271] width 576 height 33
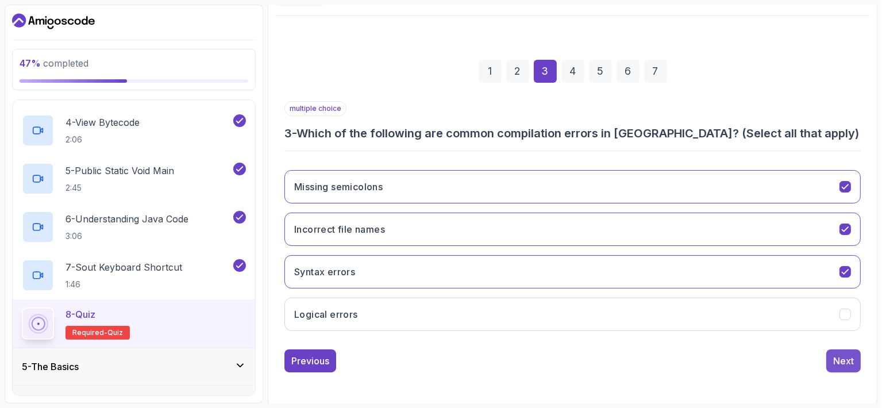
click at [834, 358] on div "Next" at bounding box center [843, 361] width 21 height 14
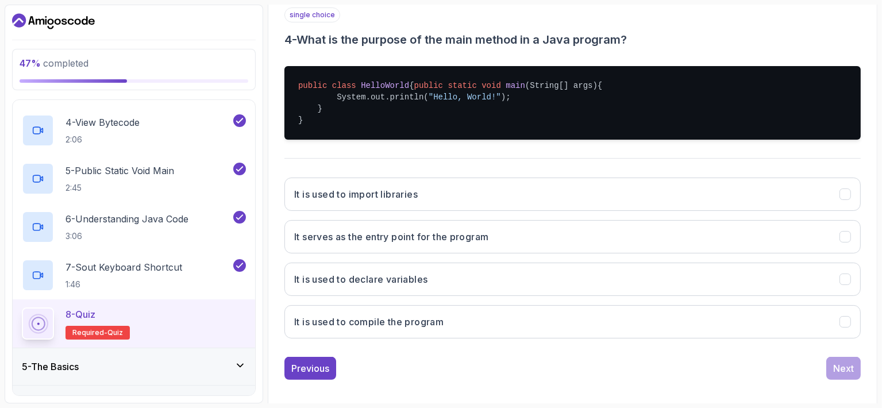
scroll to position [234, 0]
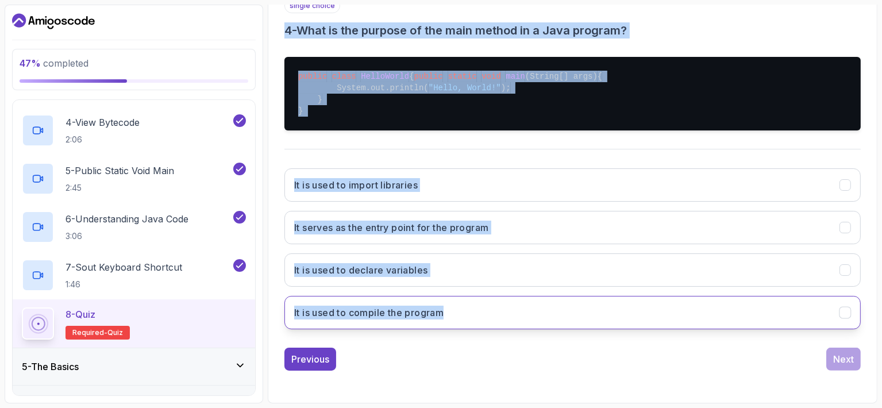
drag, startPoint x: 285, startPoint y: 19, endPoint x: 462, endPoint y: 309, distance: 339.4
click at [462, 309] on div "single choice 4 - What is the purpose of the main method in a Java program? pub…" at bounding box center [572, 168] width 576 height 340
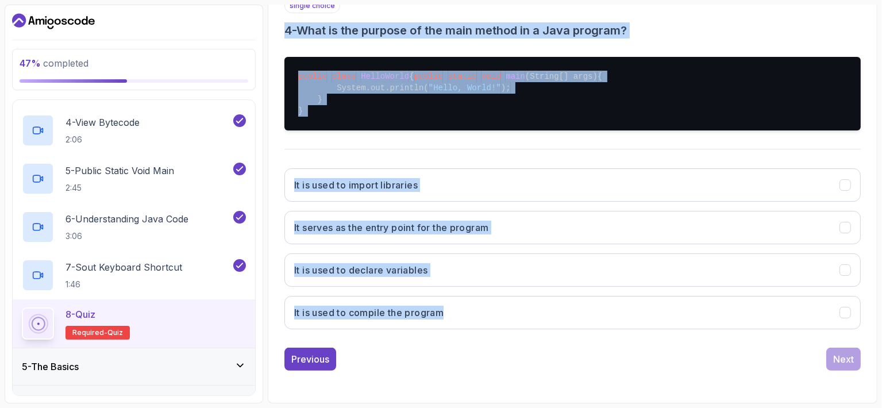
click at [340, 152] on div "single choice 4 - What is the purpose of the main method in a Java program? pub…" at bounding box center [572, 168] width 576 height 340
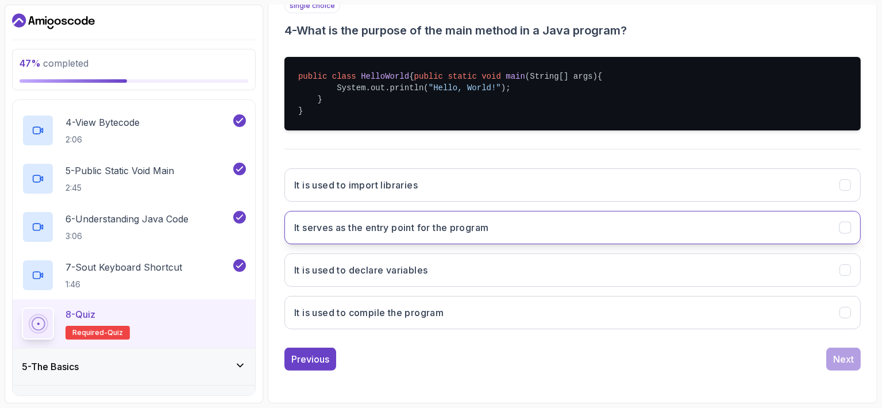
click at [347, 234] on h3 "It serves as the entry point for the program" at bounding box center [391, 228] width 195 height 14
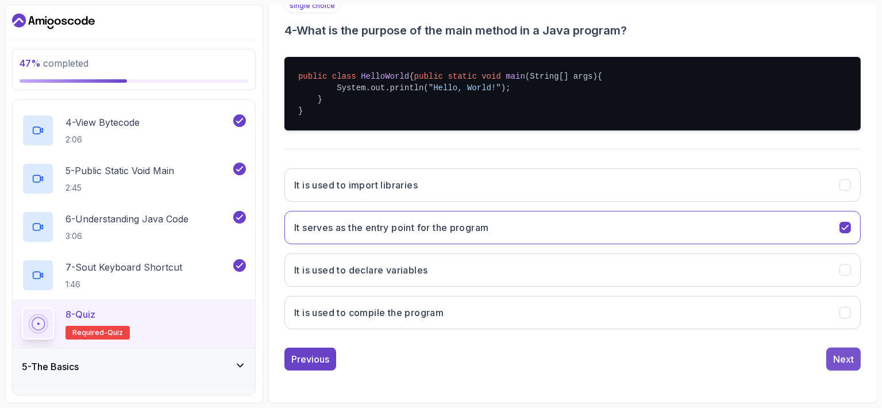
click at [842, 360] on div "Next" at bounding box center [843, 359] width 21 height 14
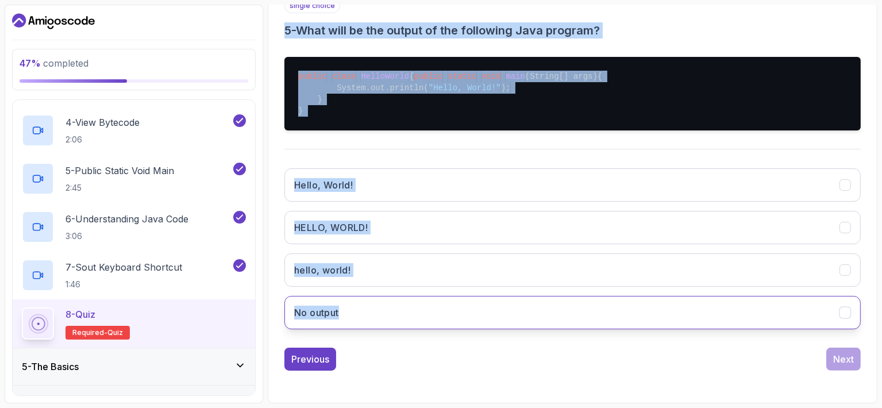
drag, startPoint x: 284, startPoint y: 18, endPoint x: 370, endPoint y: 311, distance: 305.7
click at [370, 311] on div "single choice 5 - What will be the output of the following Java program? public…" at bounding box center [572, 168] width 576 height 340
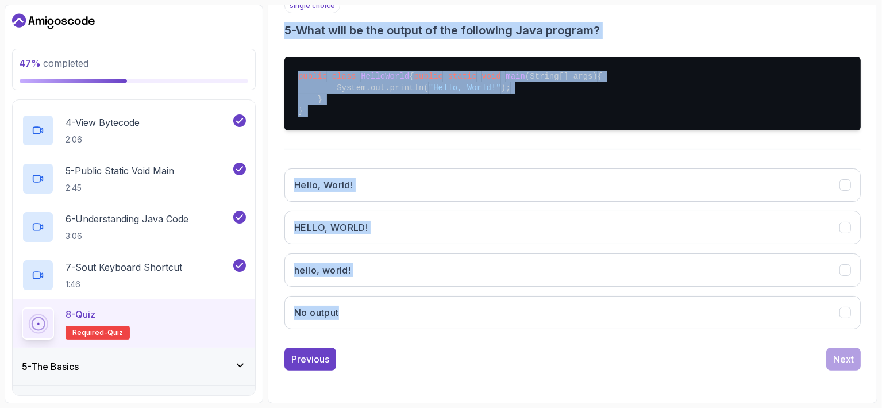
click at [387, 157] on div "single choice 5 - What will be the output of the following Java program? public…" at bounding box center [572, 168] width 576 height 340
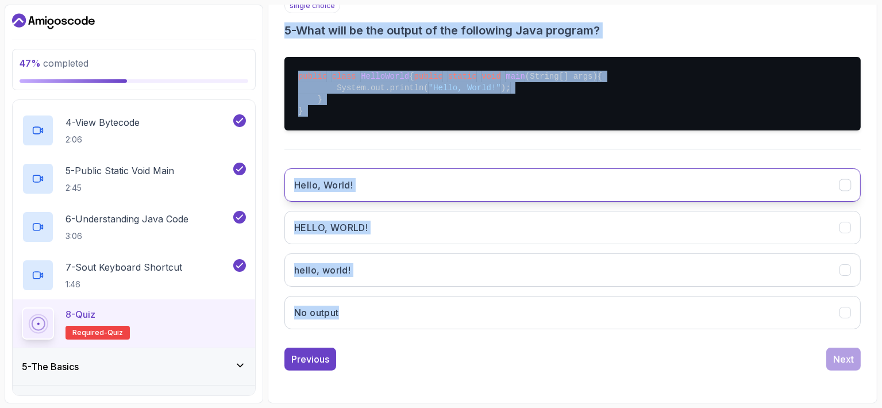
click at [350, 185] on h3 "Hello, World!" at bounding box center [323, 185] width 59 height 14
click at [334, 148] on div "single choice 5 - What will be the output of the following Java program? public…" at bounding box center [572, 168] width 576 height 340
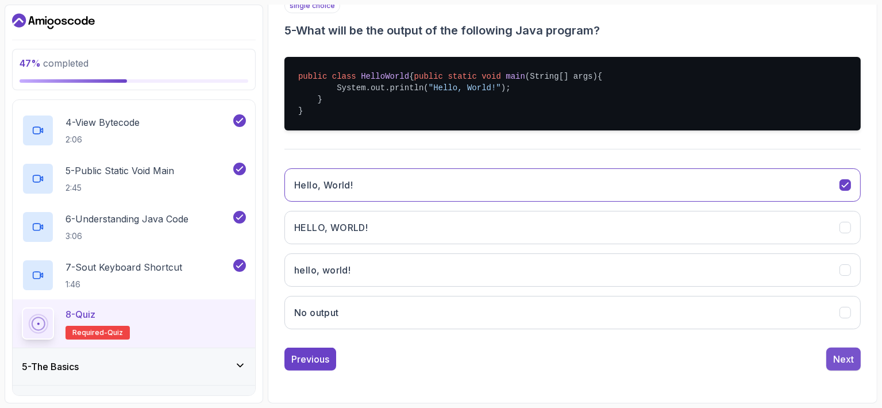
drag, startPoint x: 835, startPoint y: 360, endPoint x: 830, endPoint y: 354, distance: 7.8
click at [836, 359] on div "Next" at bounding box center [843, 359] width 21 height 14
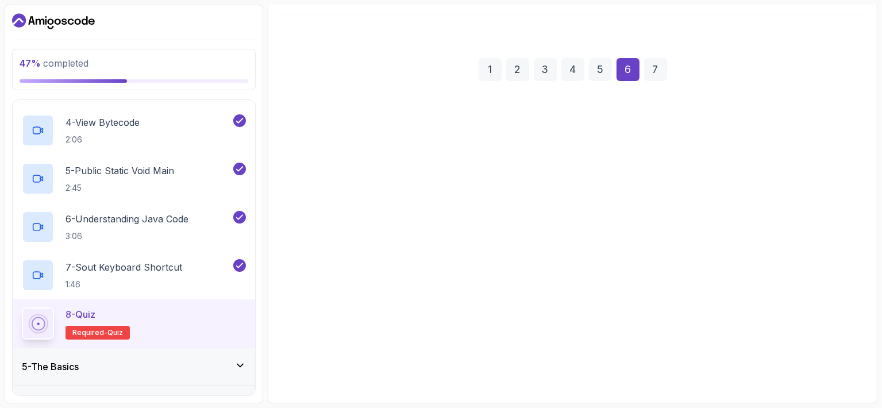
scroll to position [122, 0]
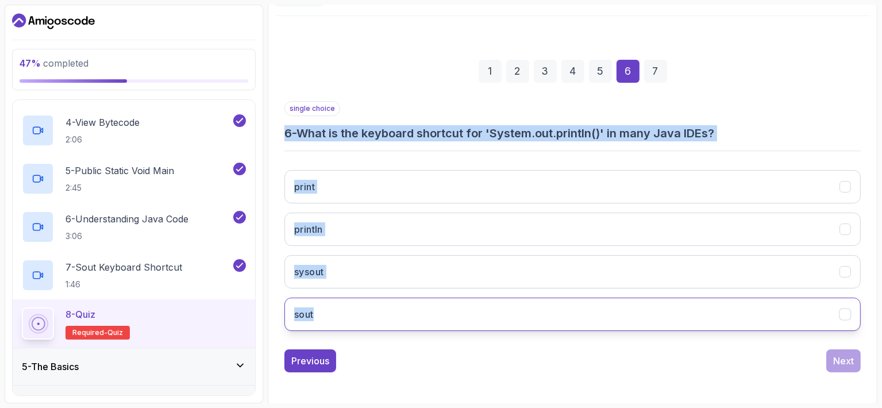
drag, startPoint x: 287, startPoint y: 128, endPoint x: 346, endPoint y: 325, distance: 205.3
click at [346, 325] on div "single choice 6 - What is the keyboard shortcut for 'System.out.println()' in m…" at bounding box center [572, 220] width 576 height 239
